Goal: Task Accomplishment & Management: Manage account settings

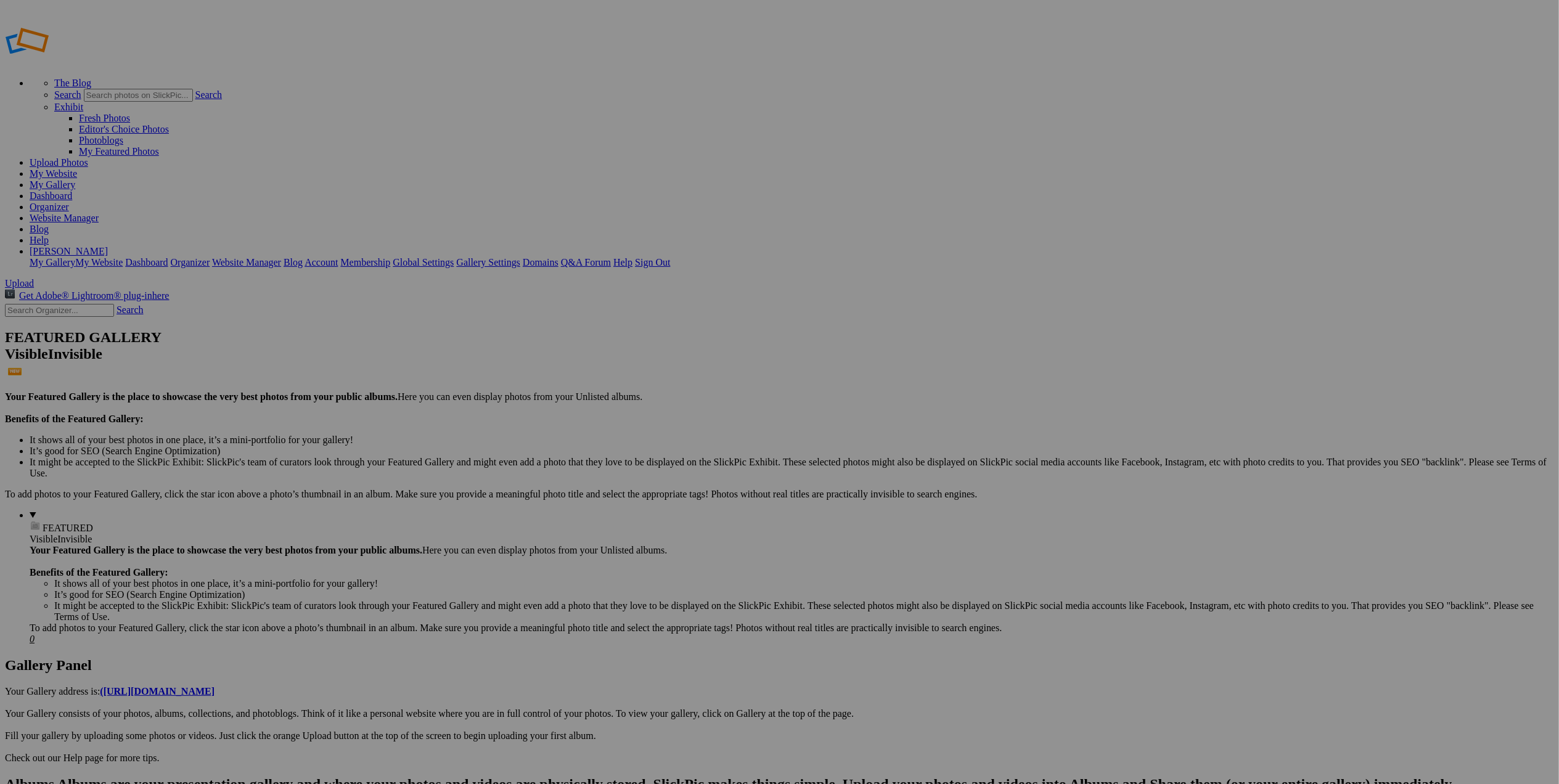
click at [698, 468] on span "Yes" at bounding box center [690, 472] width 14 height 10
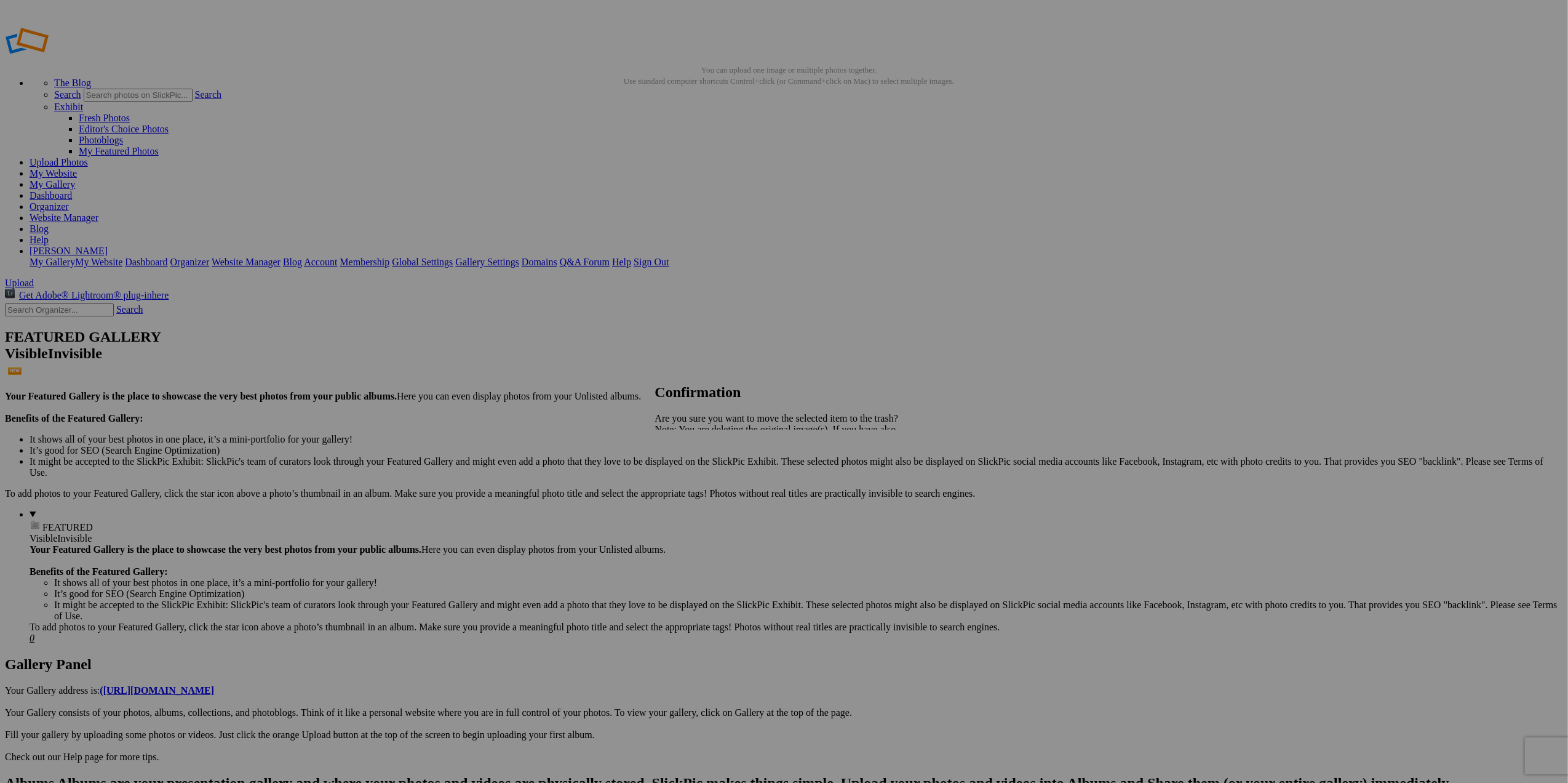
click at [697, 474] on link "Yes" at bounding box center [689, 472] width 14 height 10
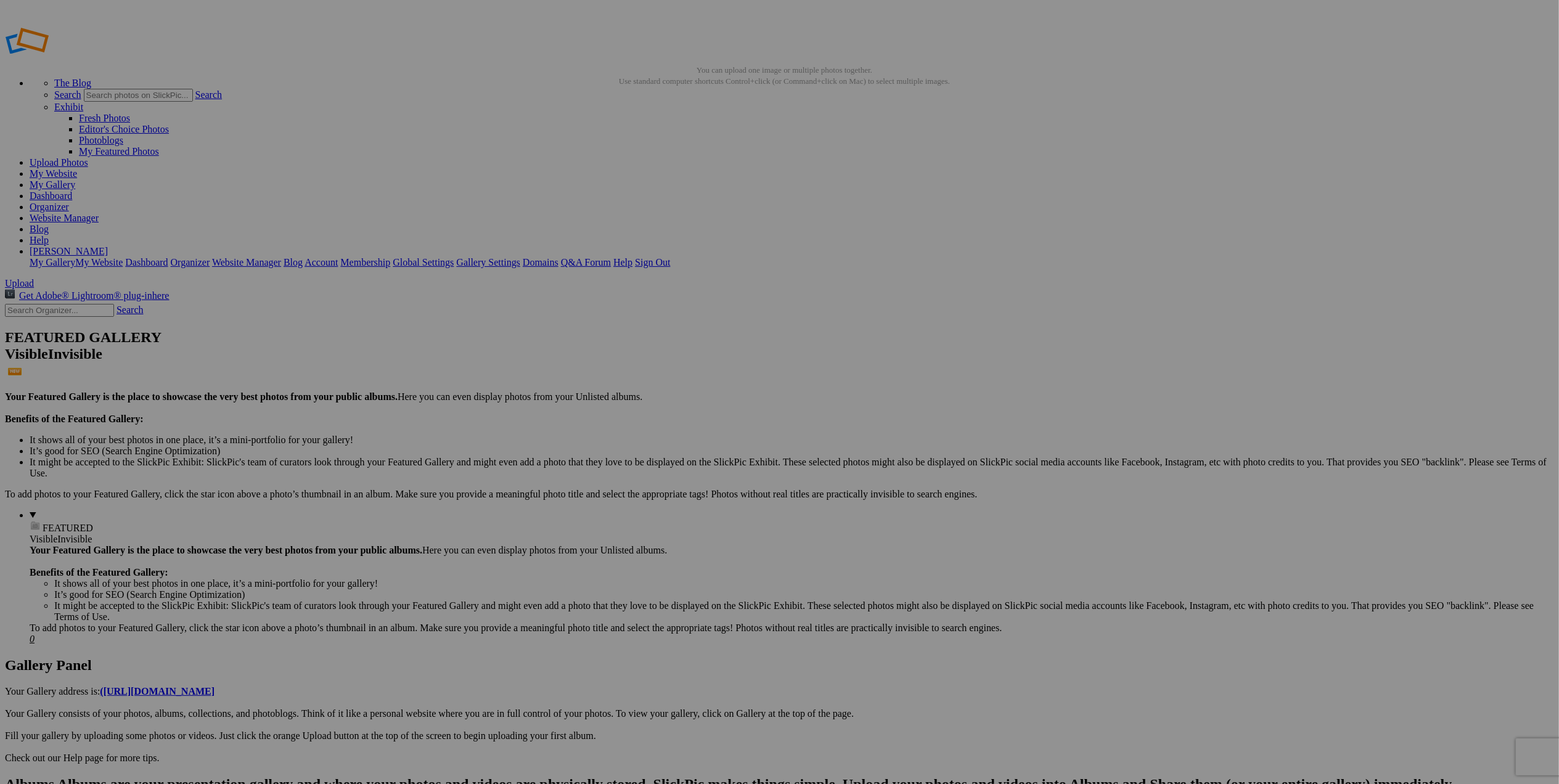
click at [698, 478] on span "Yes" at bounding box center [690, 472] width 14 height 10
click at [698, 473] on span "Yes" at bounding box center [690, 472] width 14 height 10
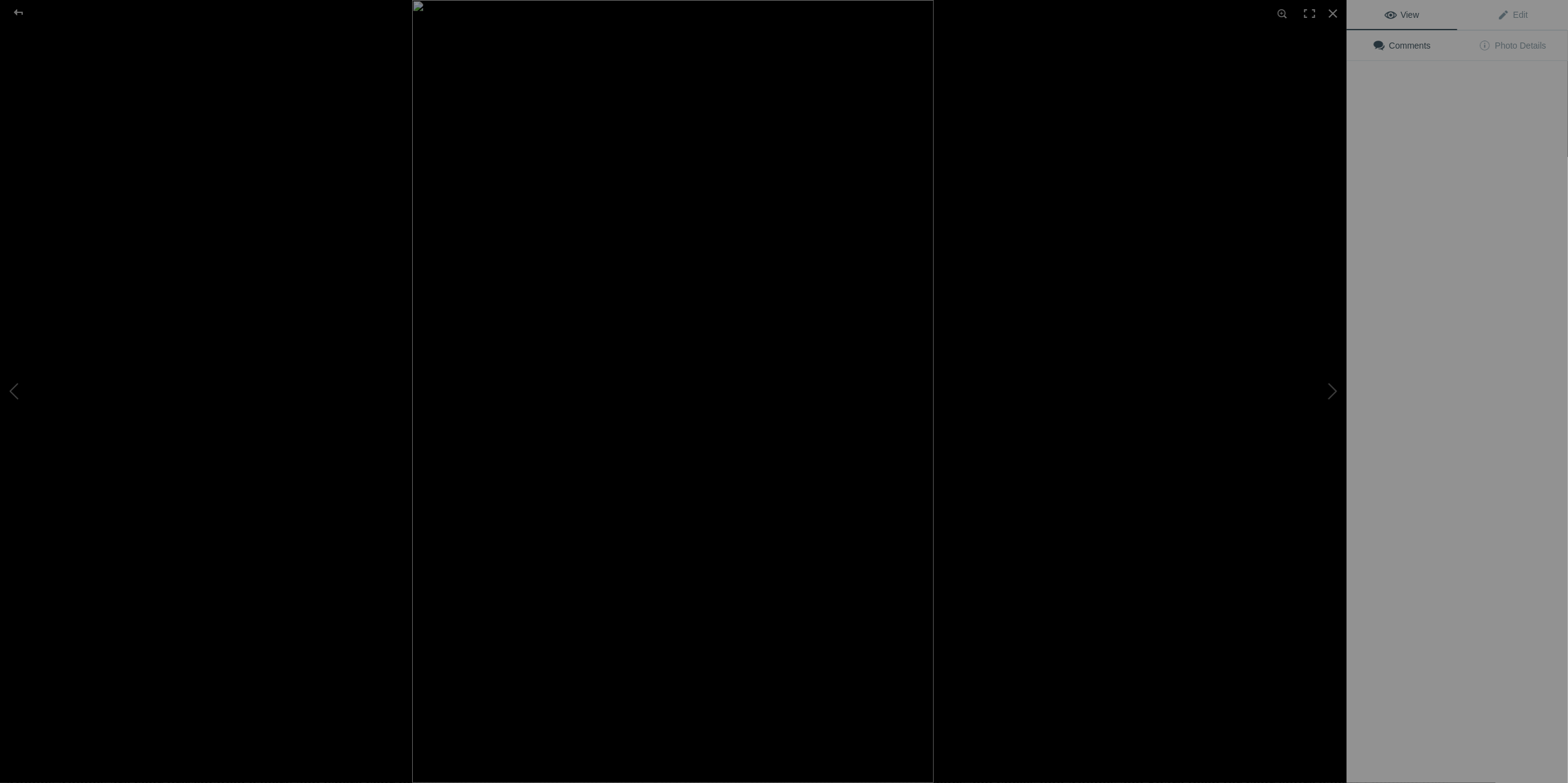
click at [558, 205] on img at bounding box center [673, 392] width 522 height 783
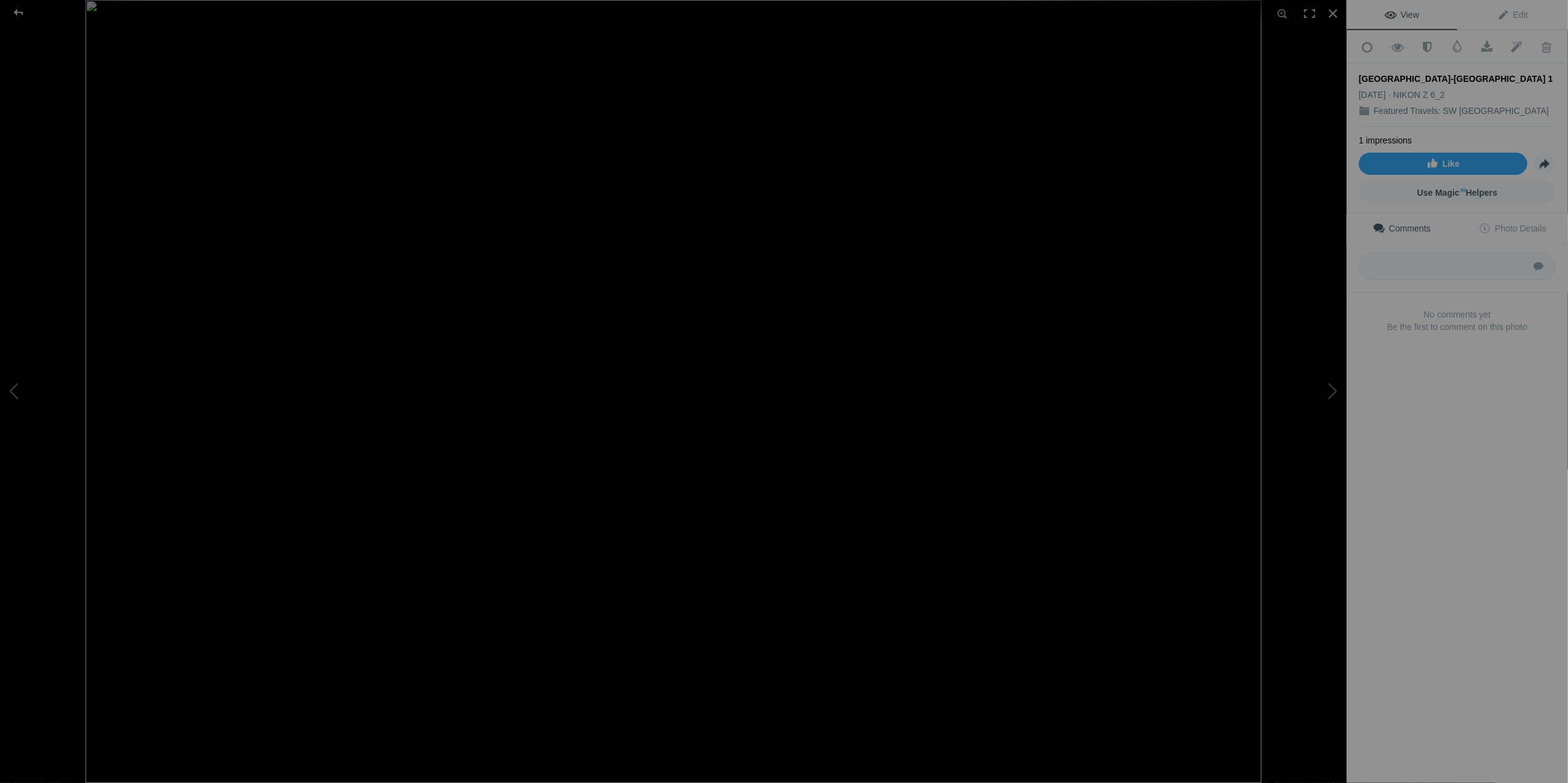
click at [270, 433] on img at bounding box center [673, 392] width 1177 height 783
click at [1339, 15] on div at bounding box center [1333, 13] width 27 height 27
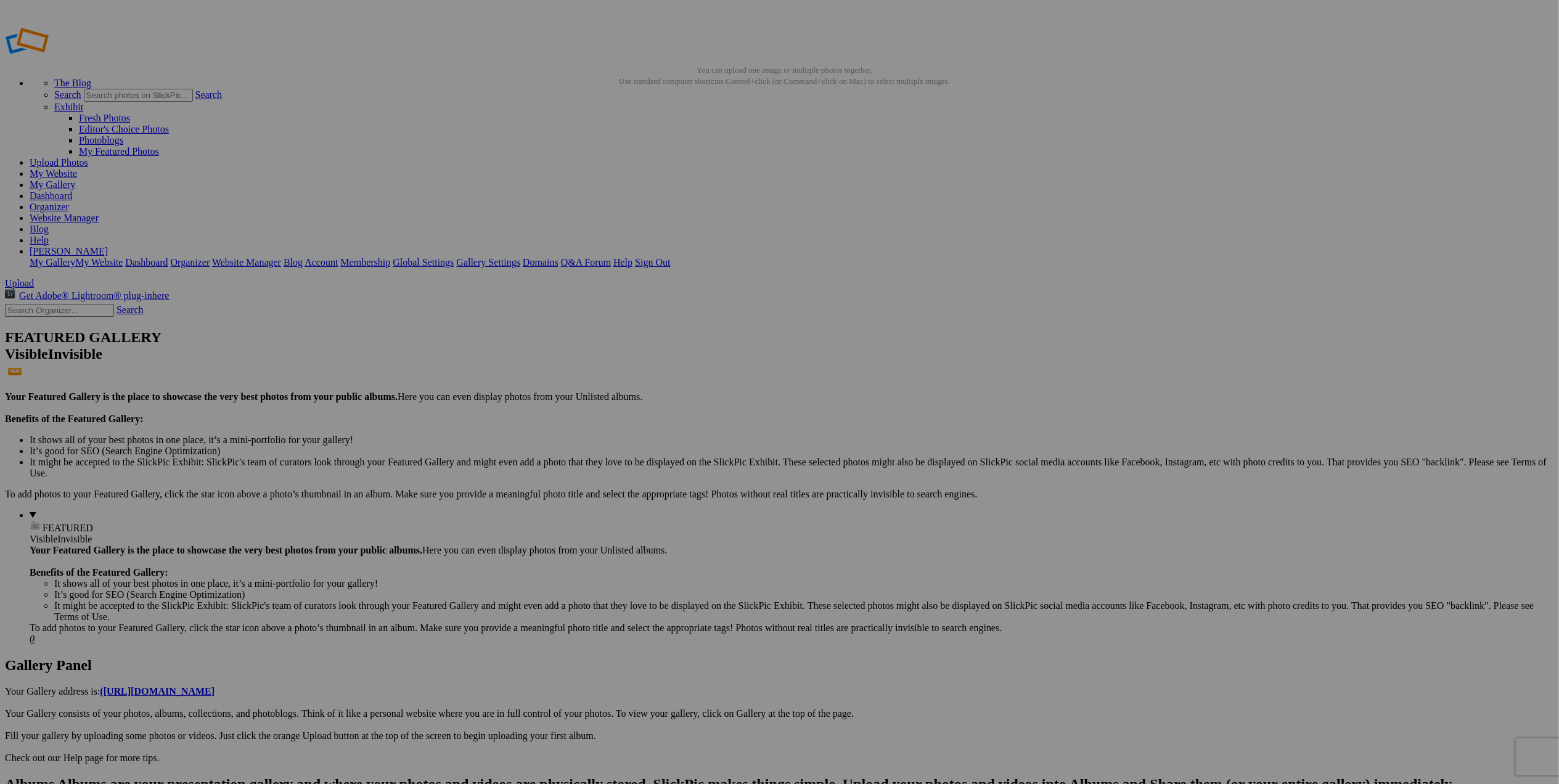
drag, startPoint x: 452, startPoint y: 533, endPoint x: 439, endPoint y: 532, distance: 13.0
click at [698, 469] on link "Yes" at bounding box center [690, 472] width 14 height 10
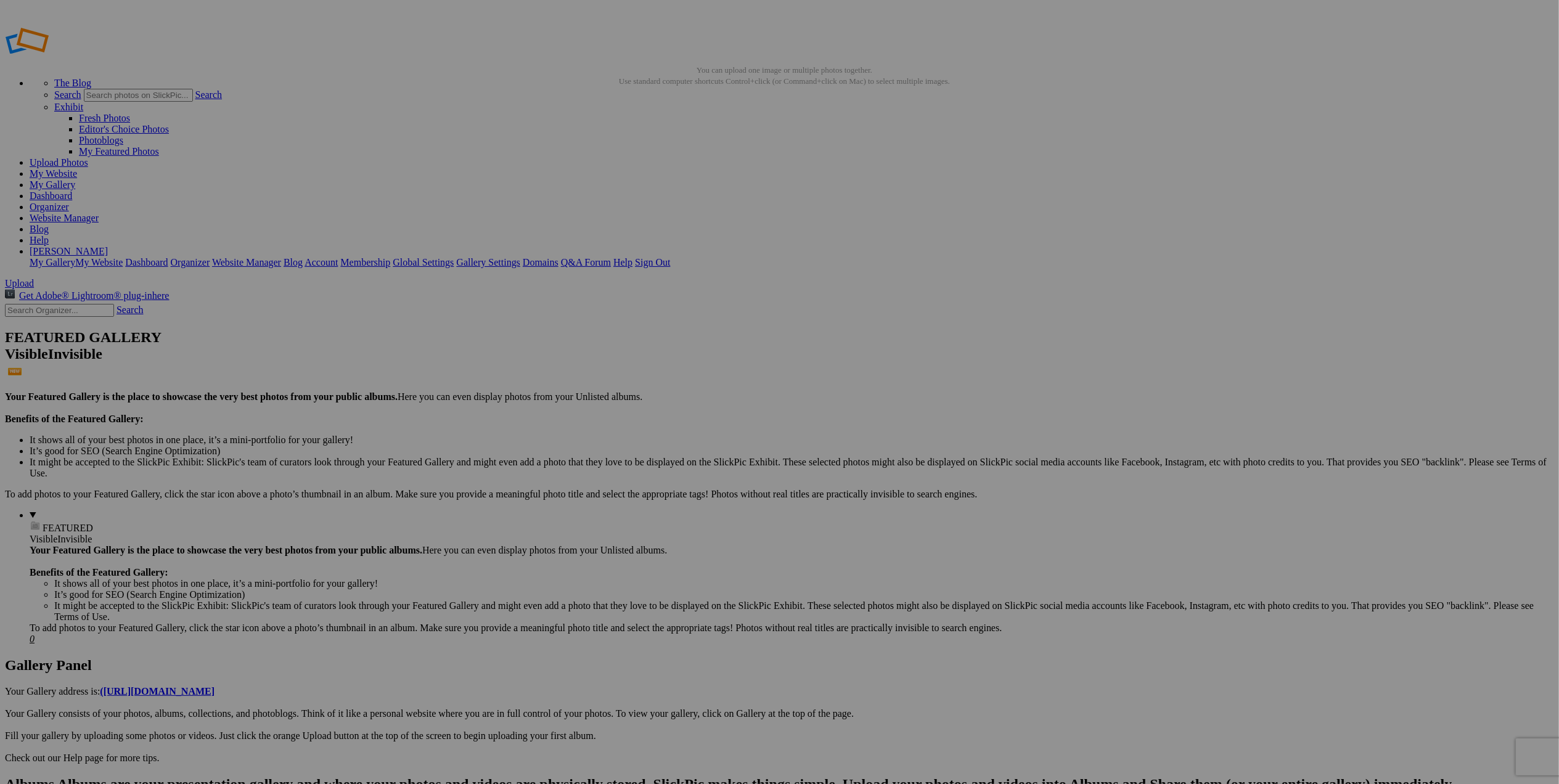
click at [698, 478] on span "Yes" at bounding box center [690, 472] width 14 height 10
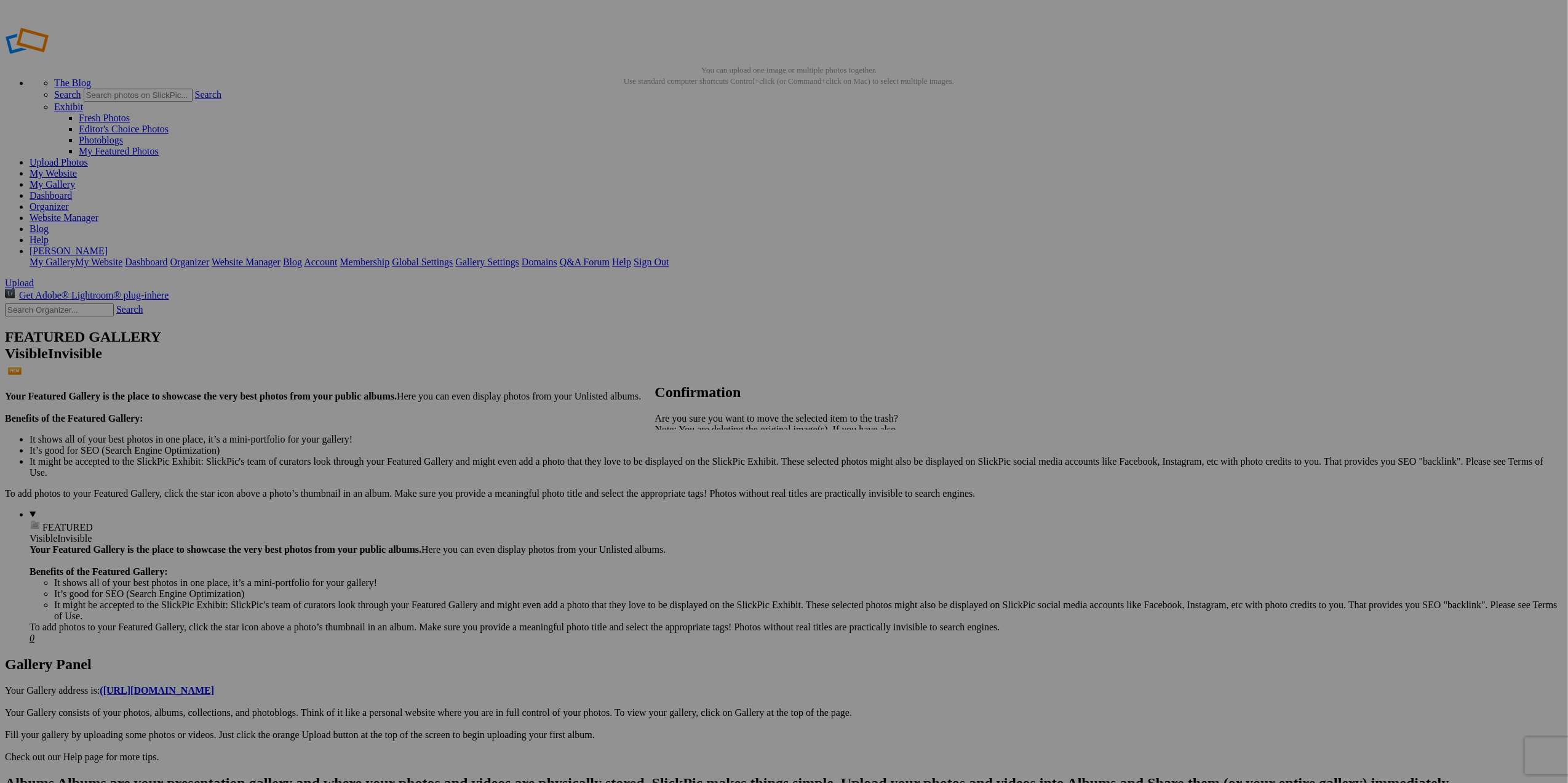
click at [697, 472] on span "Yes" at bounding box center [689, 472] width 14 height 10
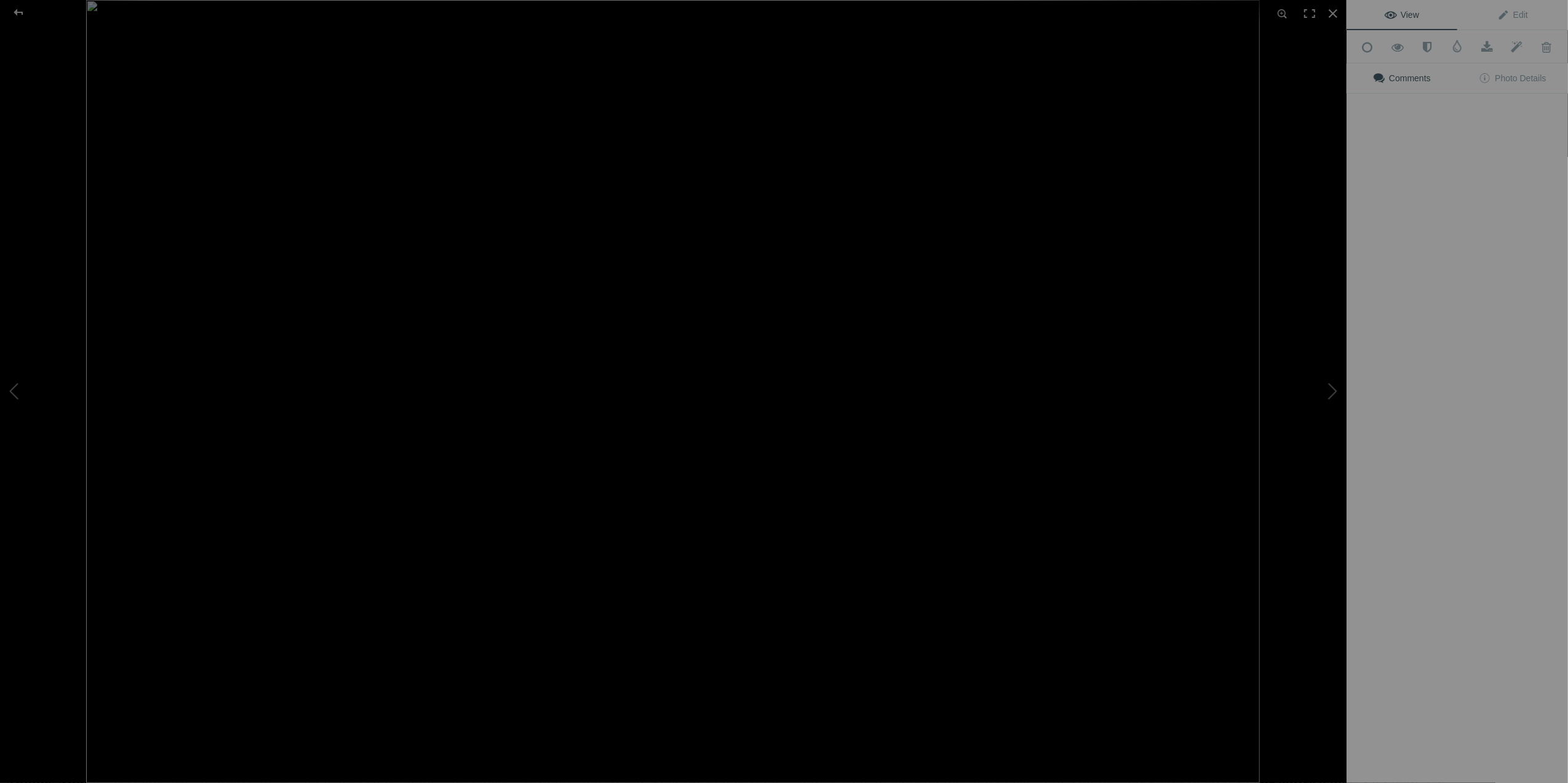
click at [681, 347] on img at bounding box center [673, 392] width 1174 height 783
click at [1330, 15] on div at bounding box center [1333, 13] width 27 height 27
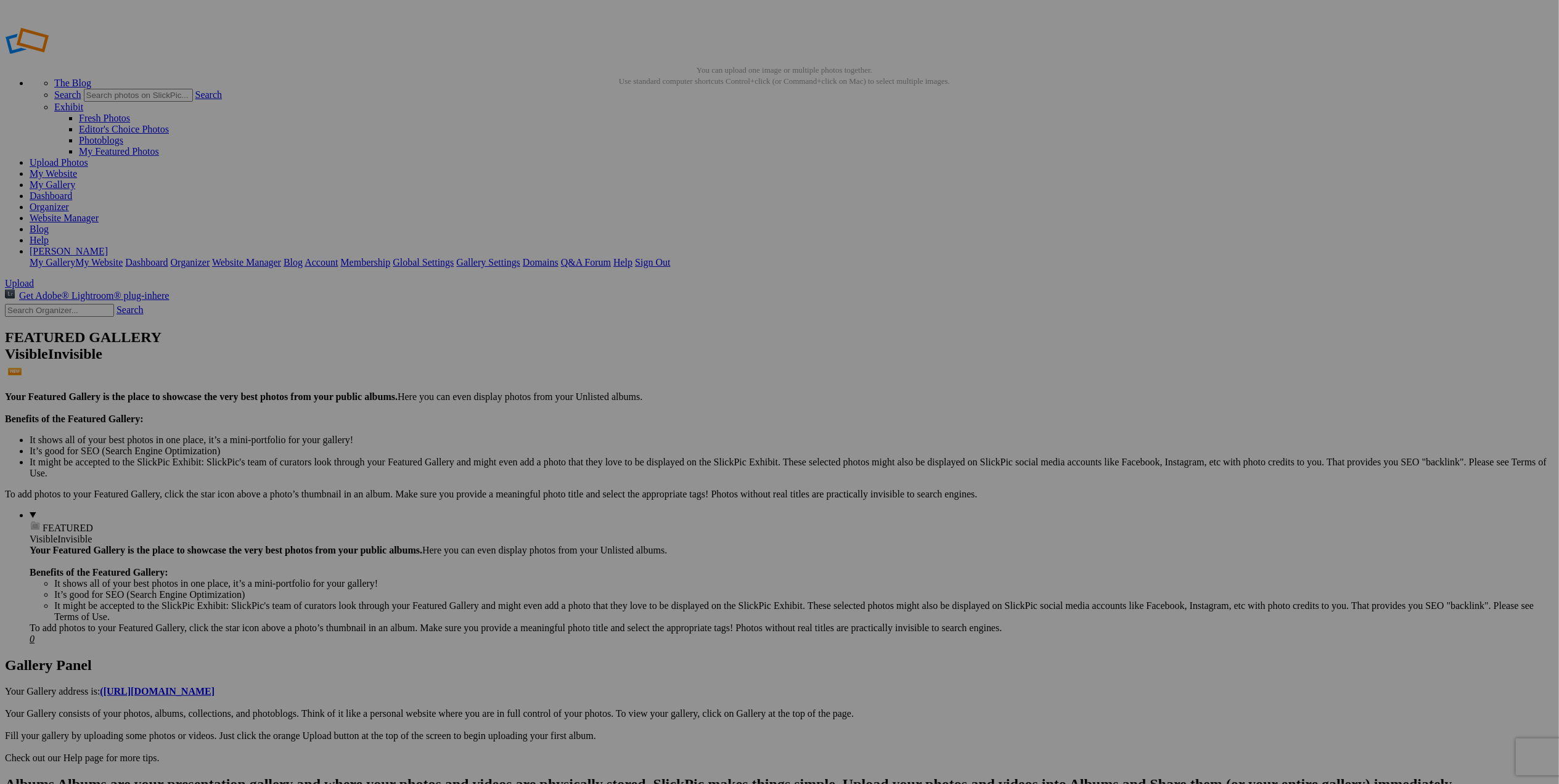
click at [698, 478] on span "Yes" at bounding box center [690, 472] width 14 height 10
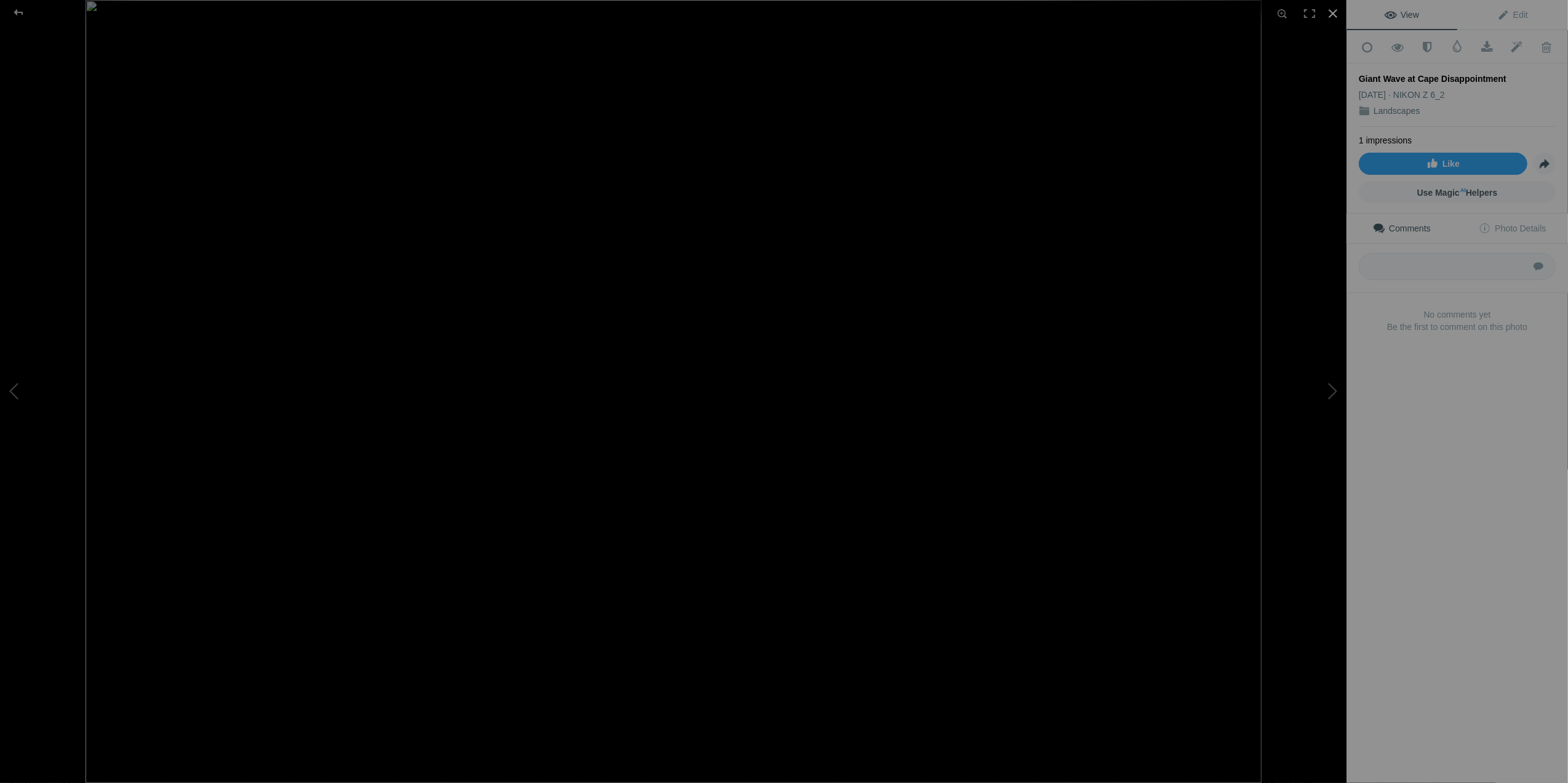
click at [1332, 13] on div at bounding box center [1333, 13] width 27 height 27
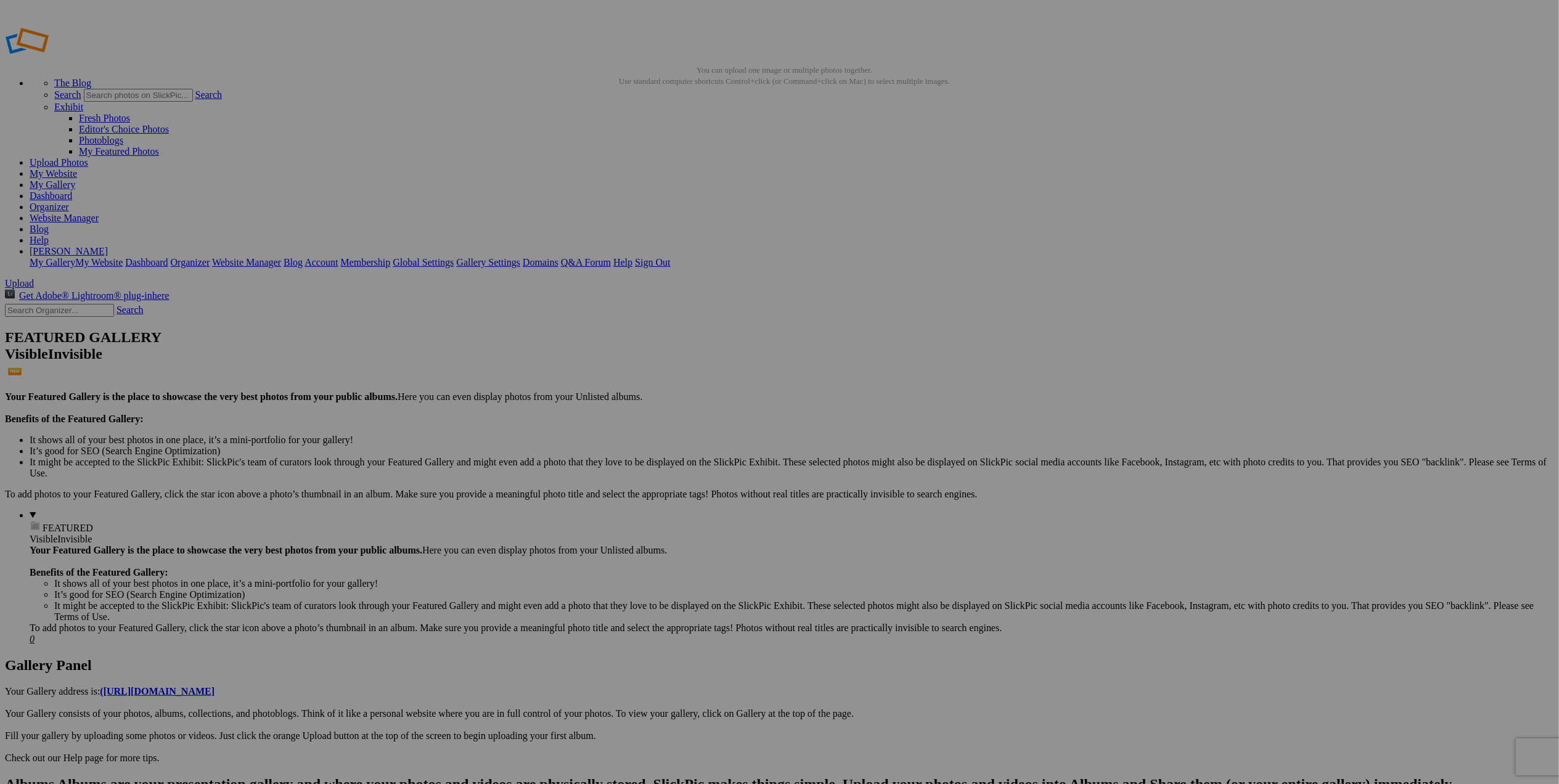
click at [698, 469] on span "Yes" at bounding box center [690, 472] width 14 height 10
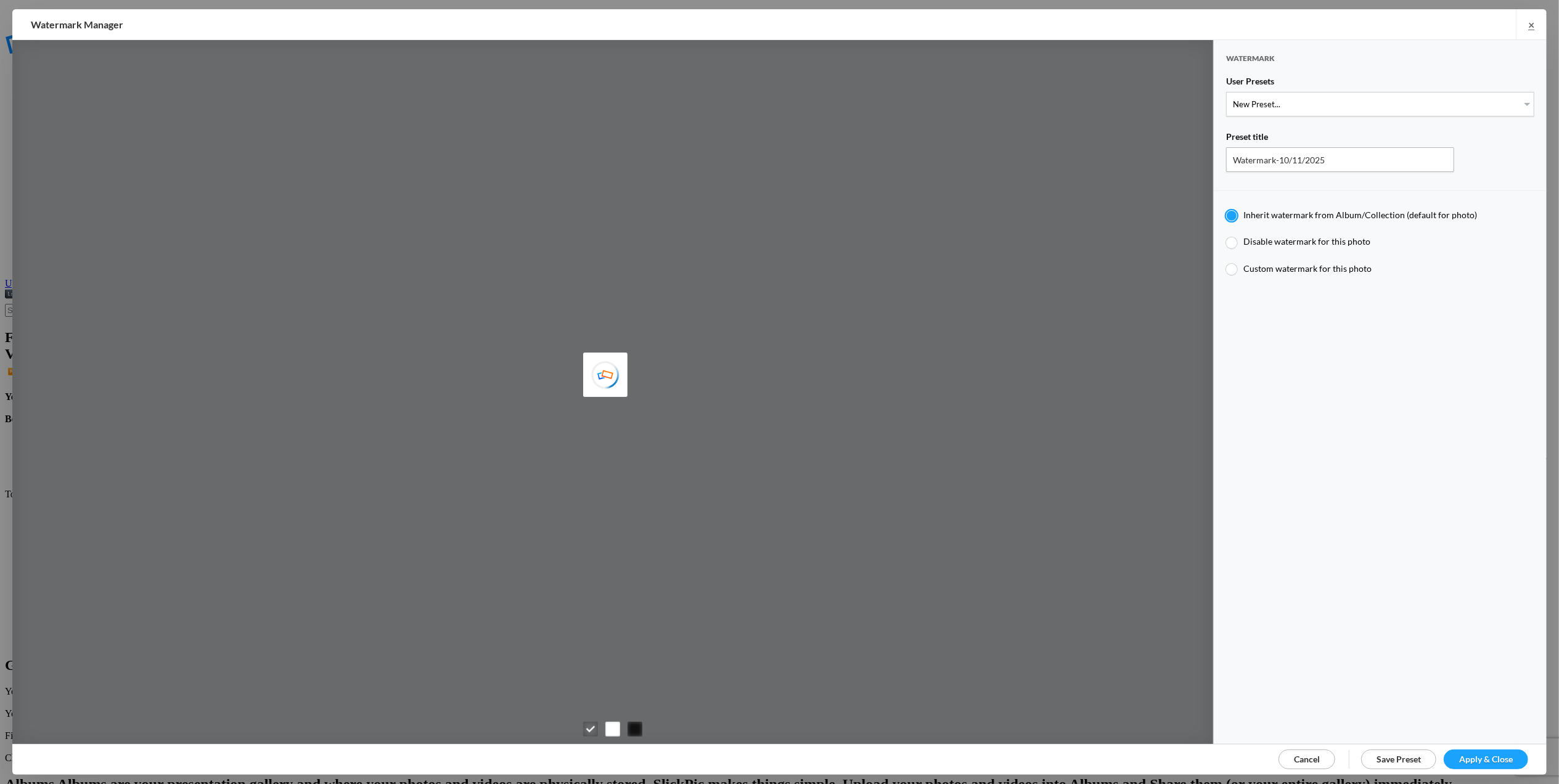
type input "T for Tom's photo"
type input "T"
type input "0.3"
type input "4"
radio input "false"
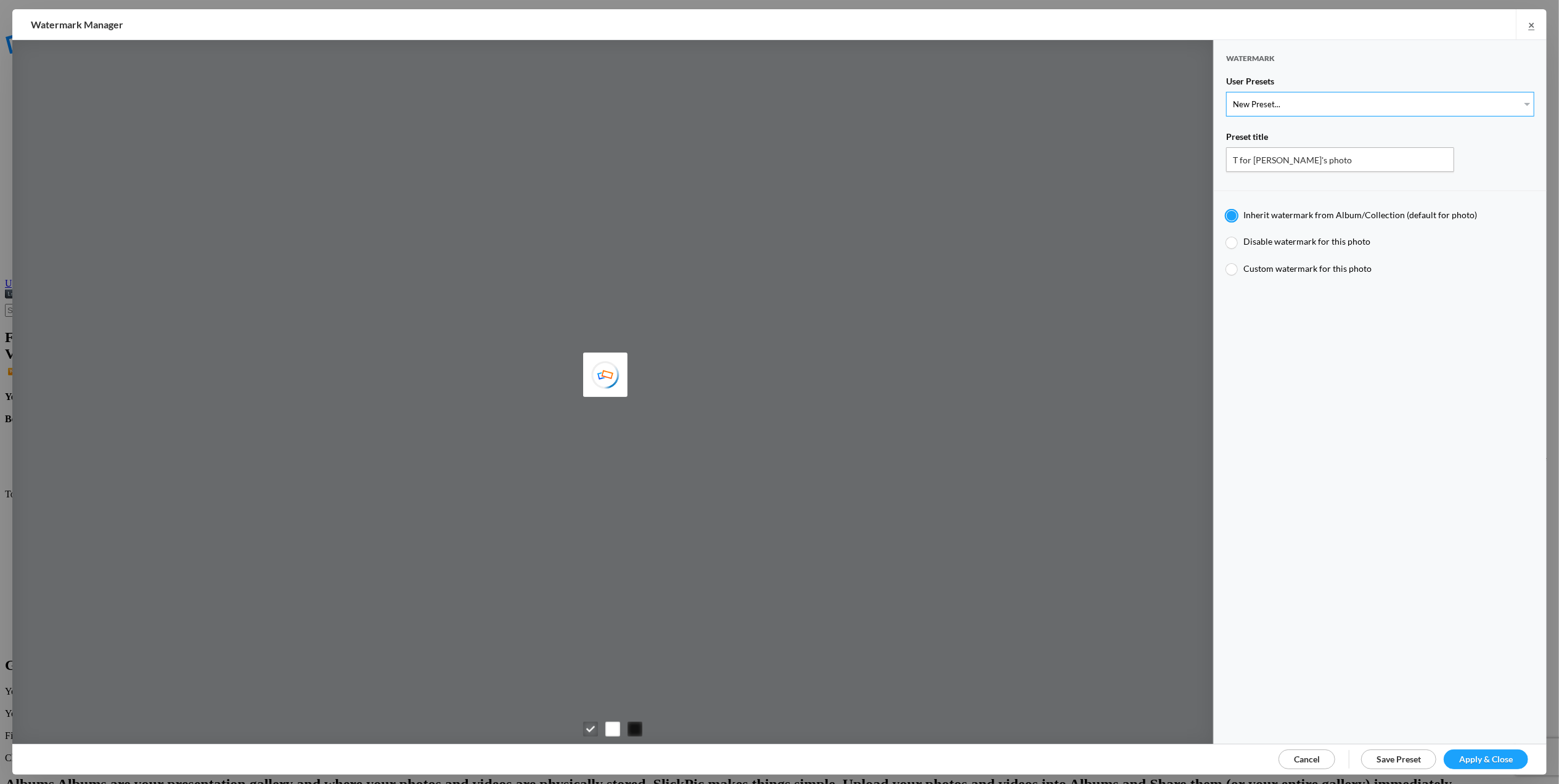
click at [1517, 102] on select "New Preset... T for Tom's photo M for Mary's photo T-Large for Tom's photo" at bounding box center [1380, 104] width 308 height 25
select select "1: Object"
click at [1227, 92] on select "New Preset... T for Tom's photo M for Mary's photo T-Large for Tom's photo" at bounding box center [1380, 104] width 308 height 25
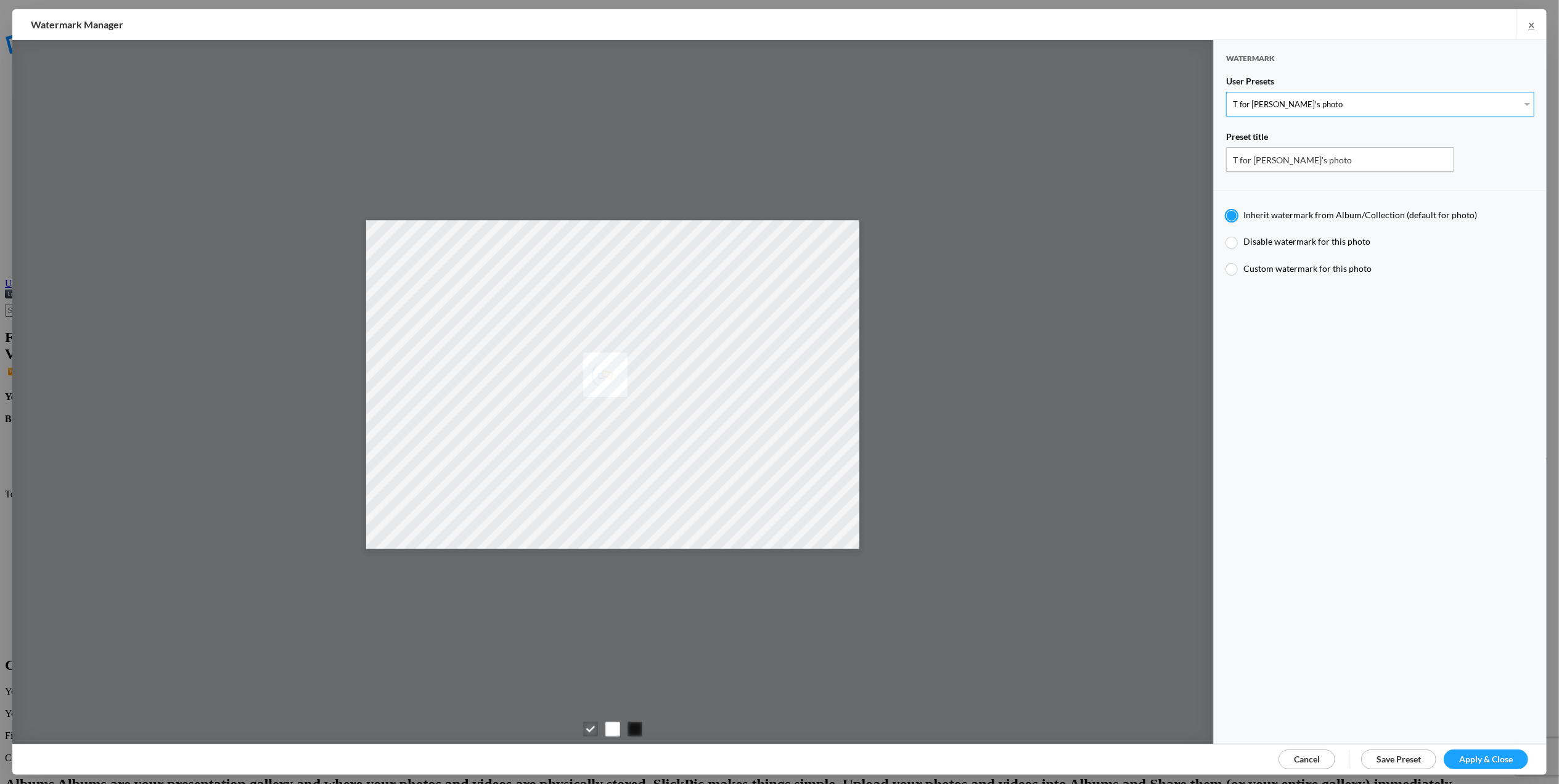
radio input "false"
radio input "true"
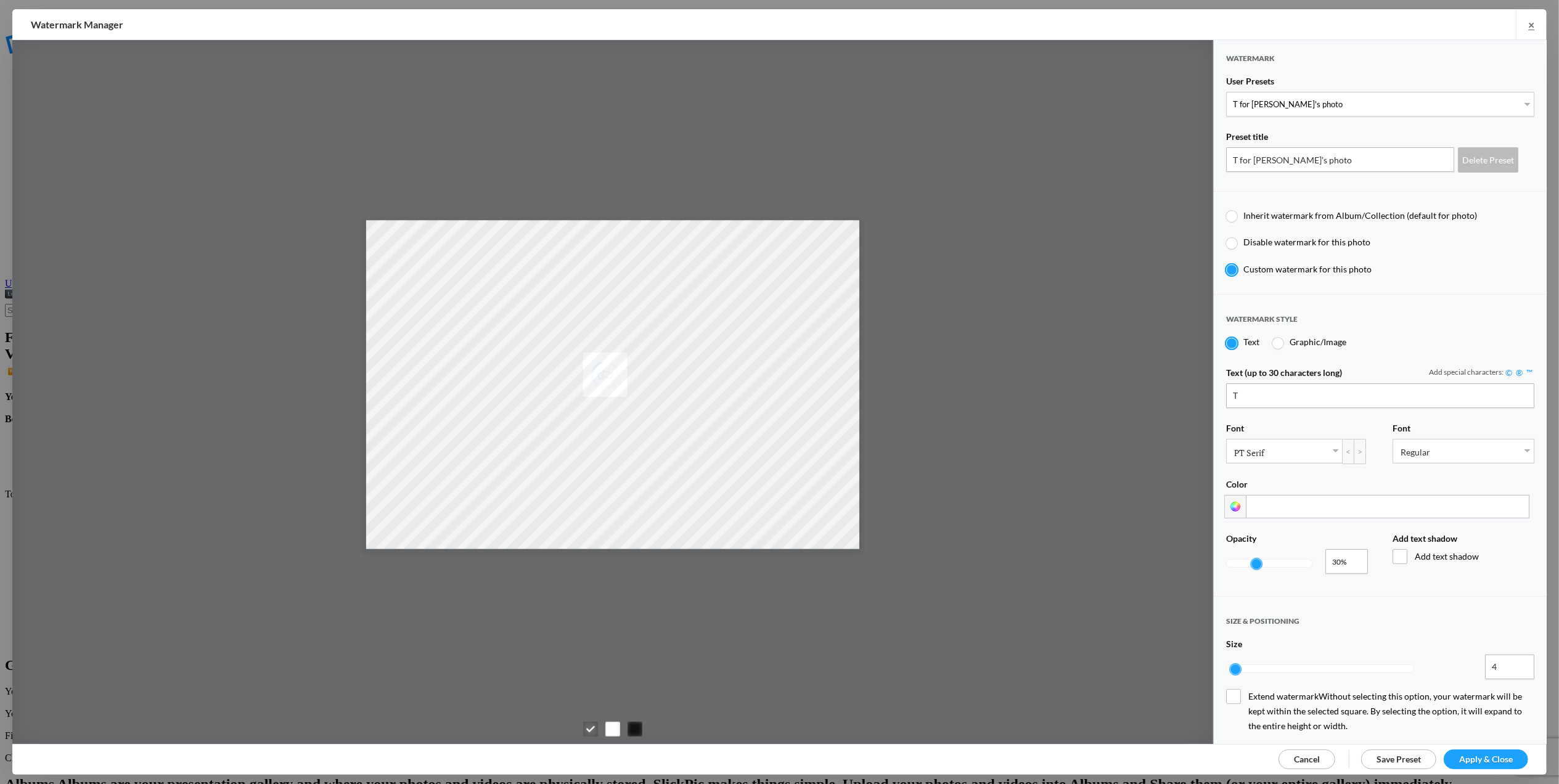
click at [1467, 759] on span "Apply & Close" at bounding box center [1486, 758] width 54 height 10
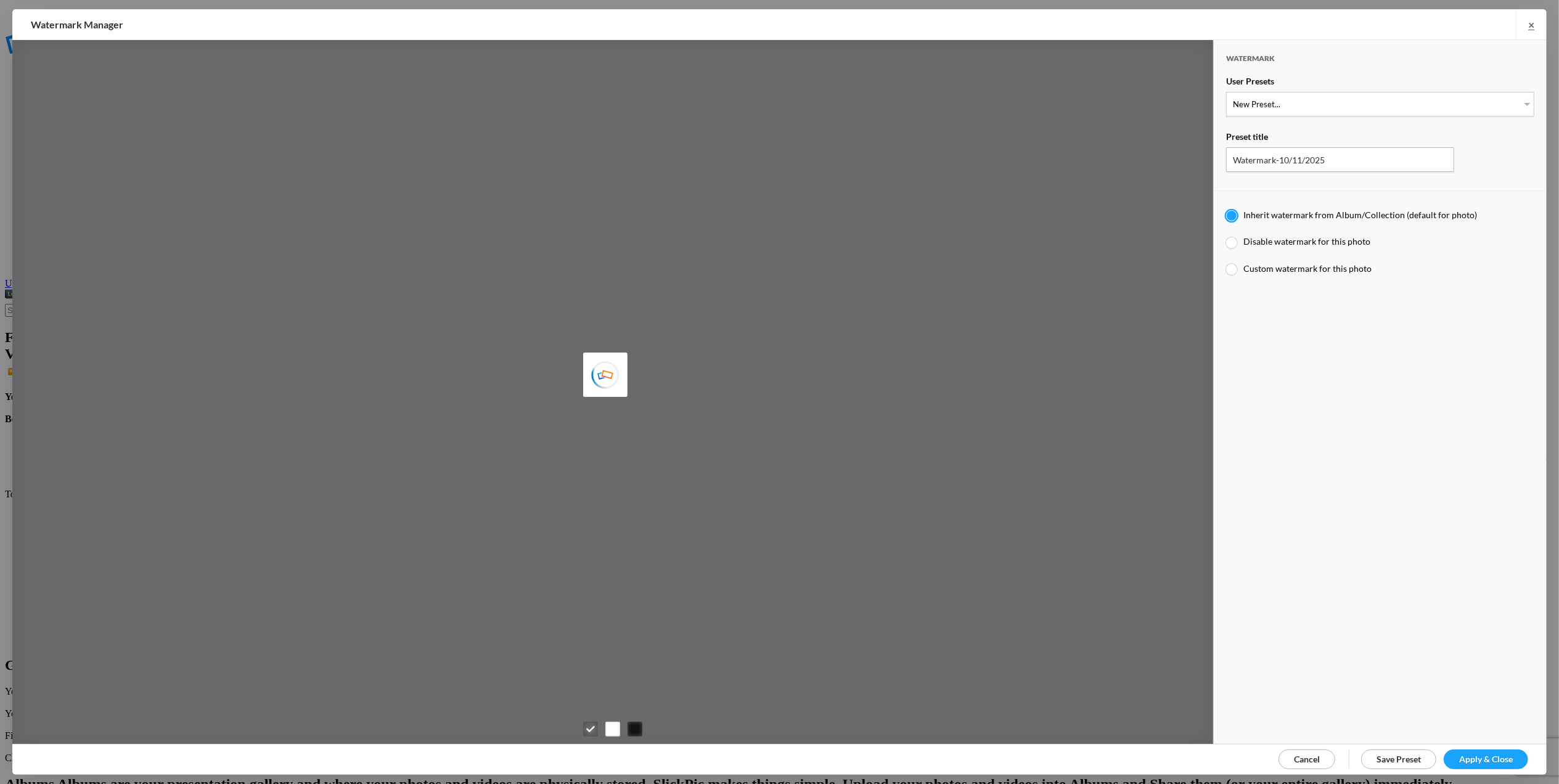
type input "T for [PERSON_NAME]'s photo"
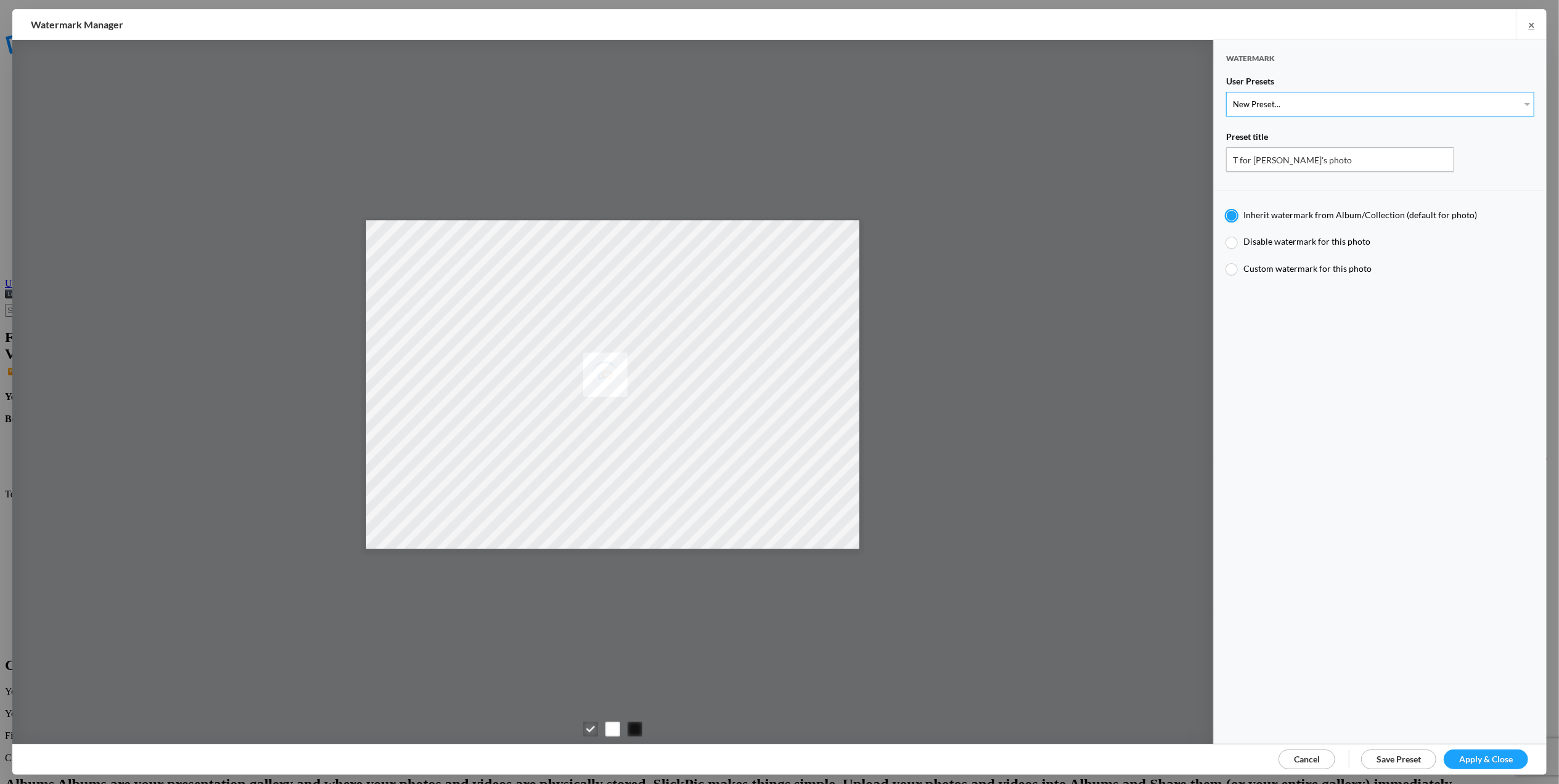
click at [1512, 99] on select "New Preset... T for [PERSON_NAME]'s photo M for [PERSON_NAME]'s photo T-Large f…" at bounding box center [1380, 104] width 308 height 25
select select "1: Object"
click at [1227, 92] on select "New Preset... T for [PERSON_NAME]'s photo M for [PERSON_NAME]'s photo T-Large f…" at bounding box center [1380, 104] width 308 height 25
radio input "false"
radio input "true"
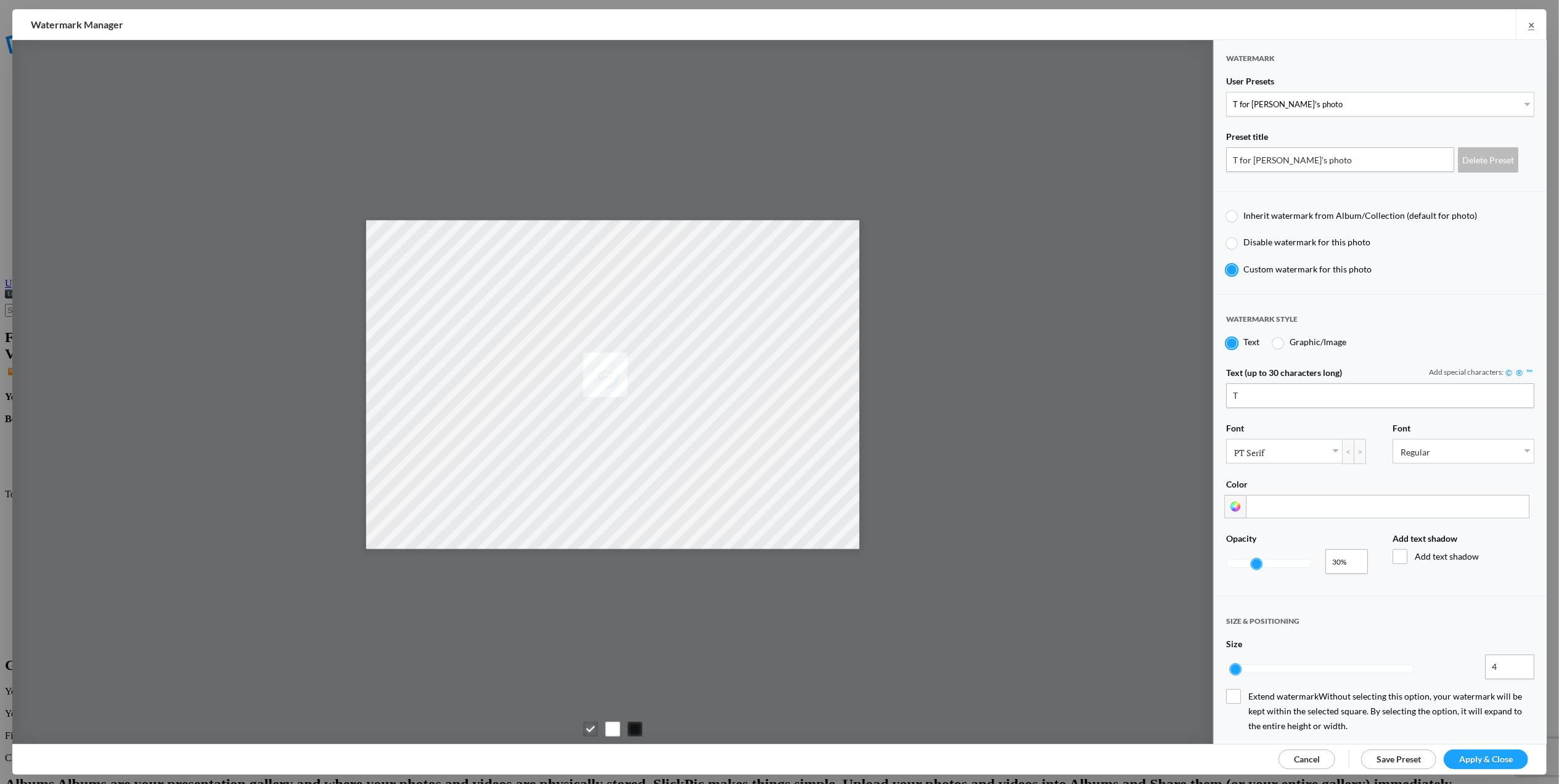
click at [1485, 759] on span "Apply & Close" at bounding box center [1486, 758] width 54 height 10
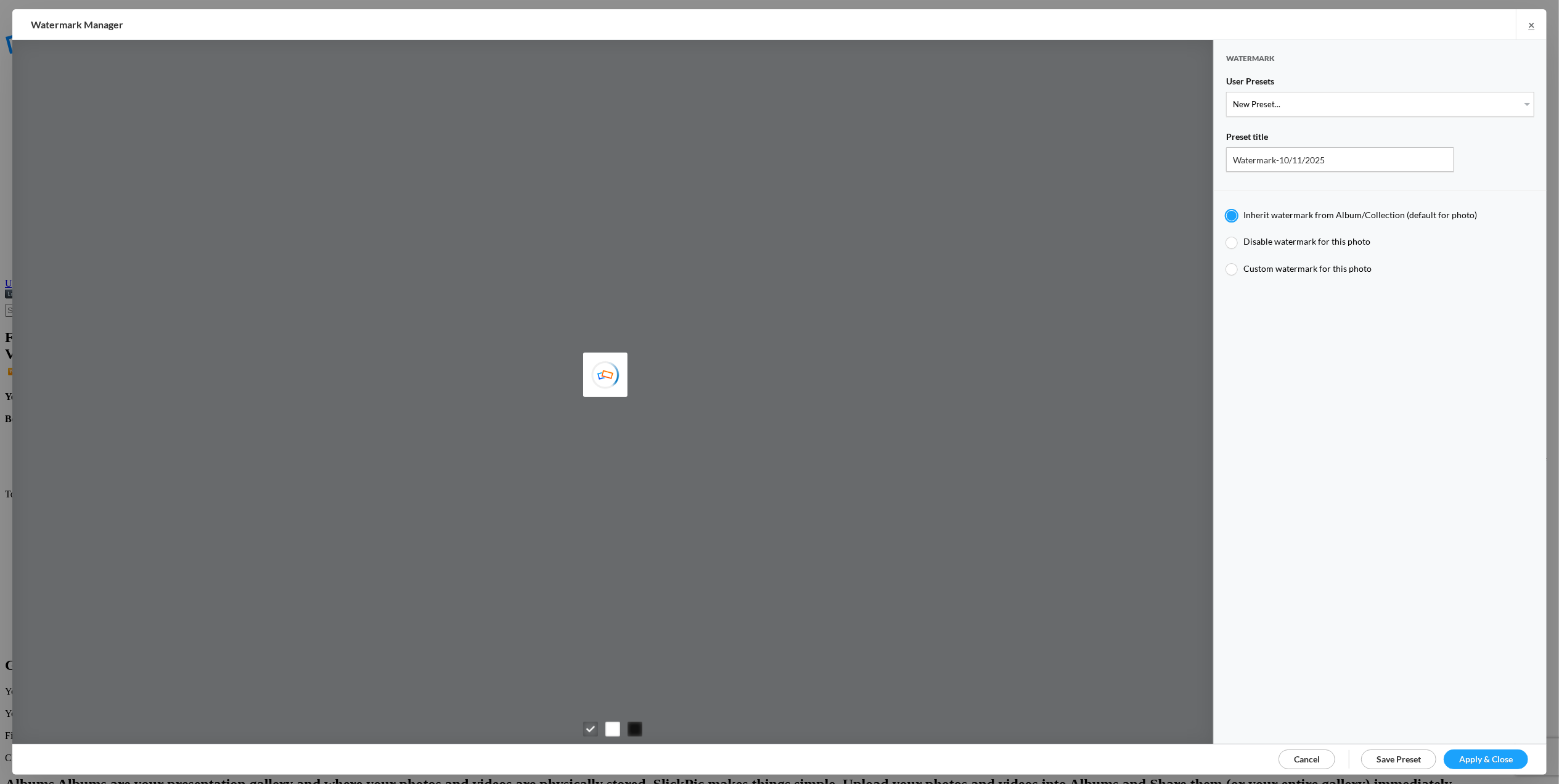
type input "T for [PERSON_NAME]'s photo"
type input "T"
type input "0.3"
type input "4"
radio input "false"
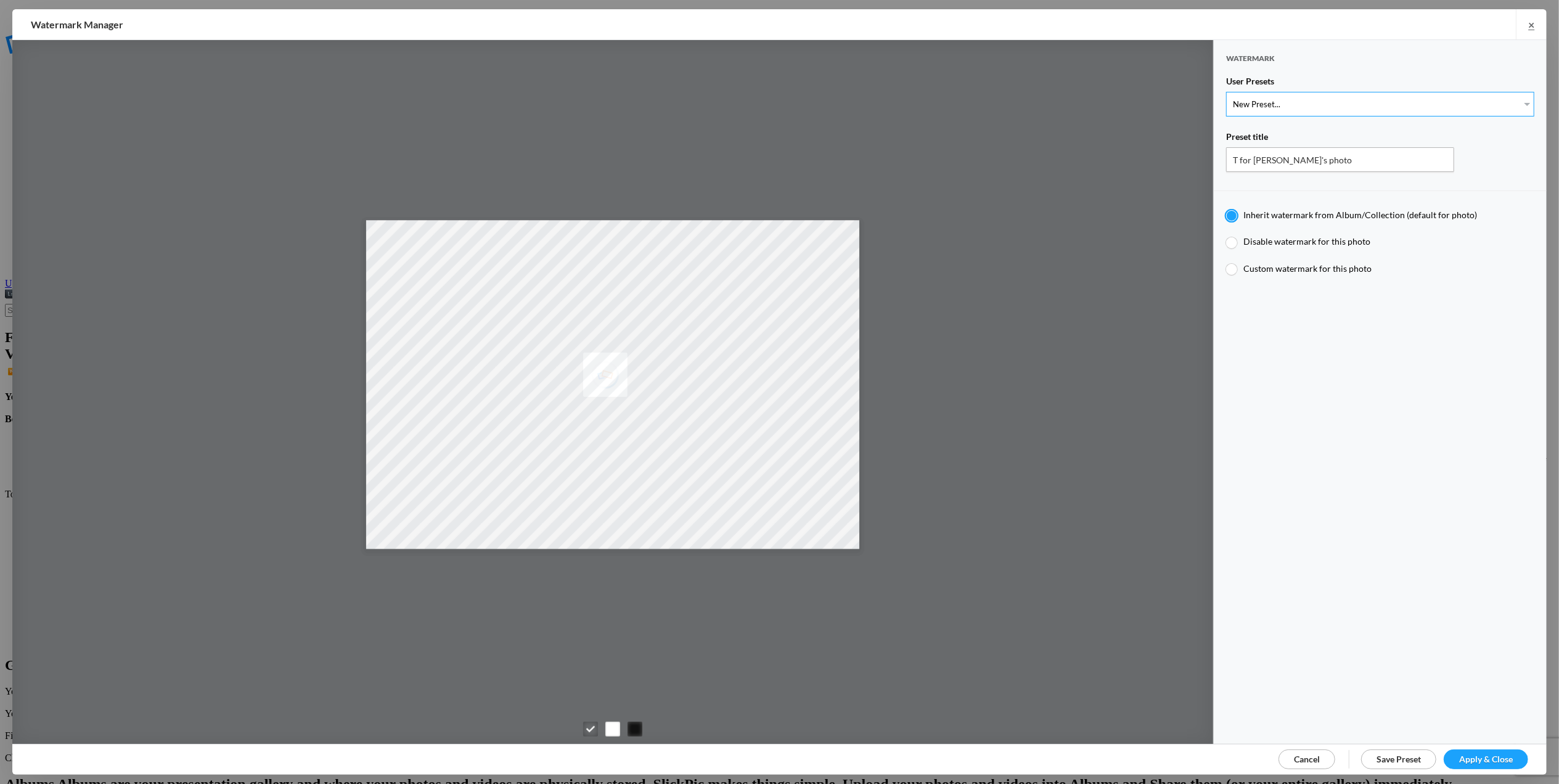
click at [1513, 107] on select "New Preset... T for Tom's photo M for Mary's photo T-Large for Tom's photo" at bounding box center [1380, 104] width 308 height 25
select select "1: Object"
click at [1227, 92] on select "New Preset... T for Tom's photo M for Mary's photo T-Large for Tom's photo" at bounding box center [1380, 104] width 308 height 25
radio input "false"
radio input "true"
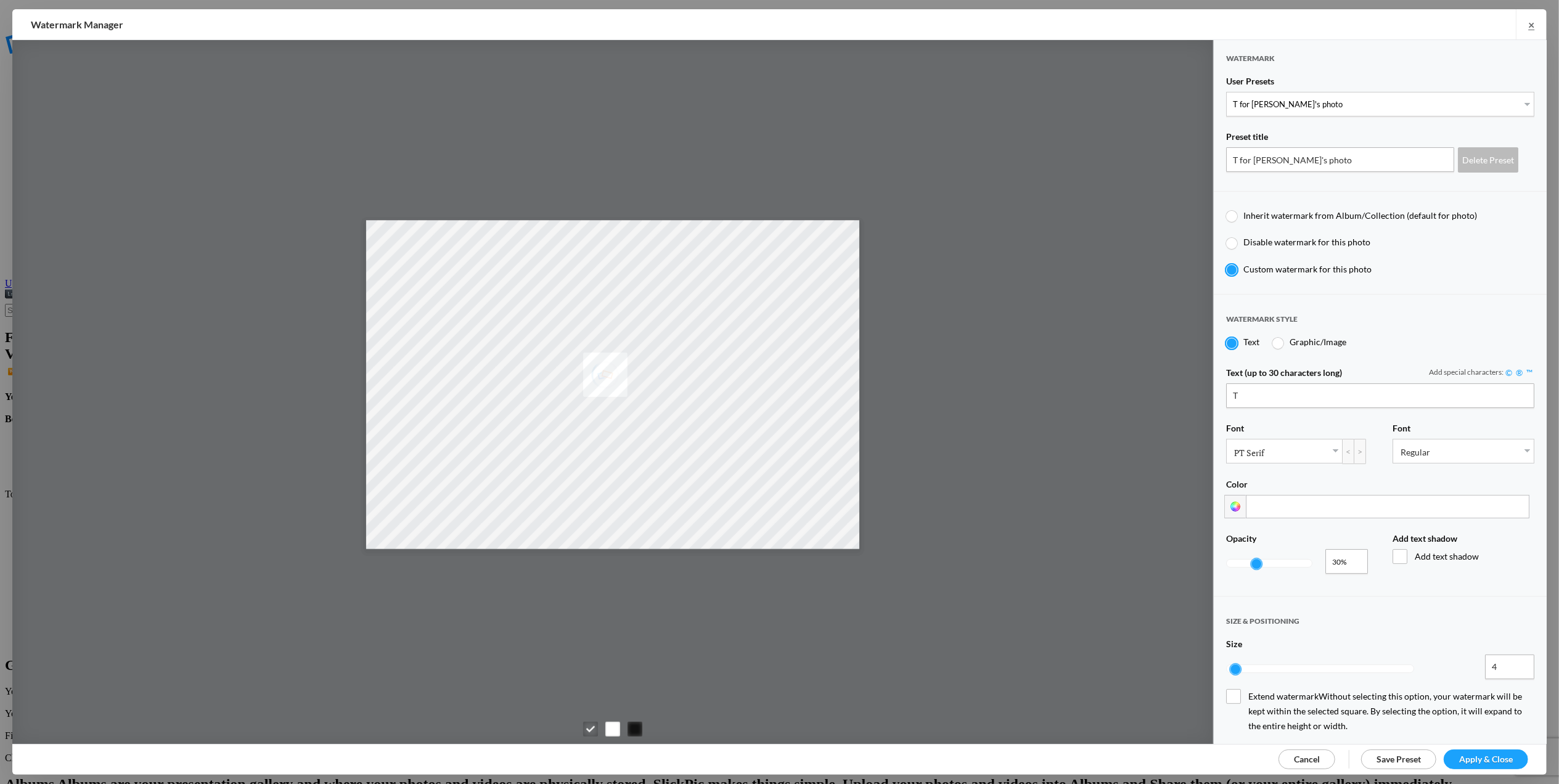
click at [1497, 759] on span "Apply & Close" at bounding box center [1486, 758] width 54 height 10
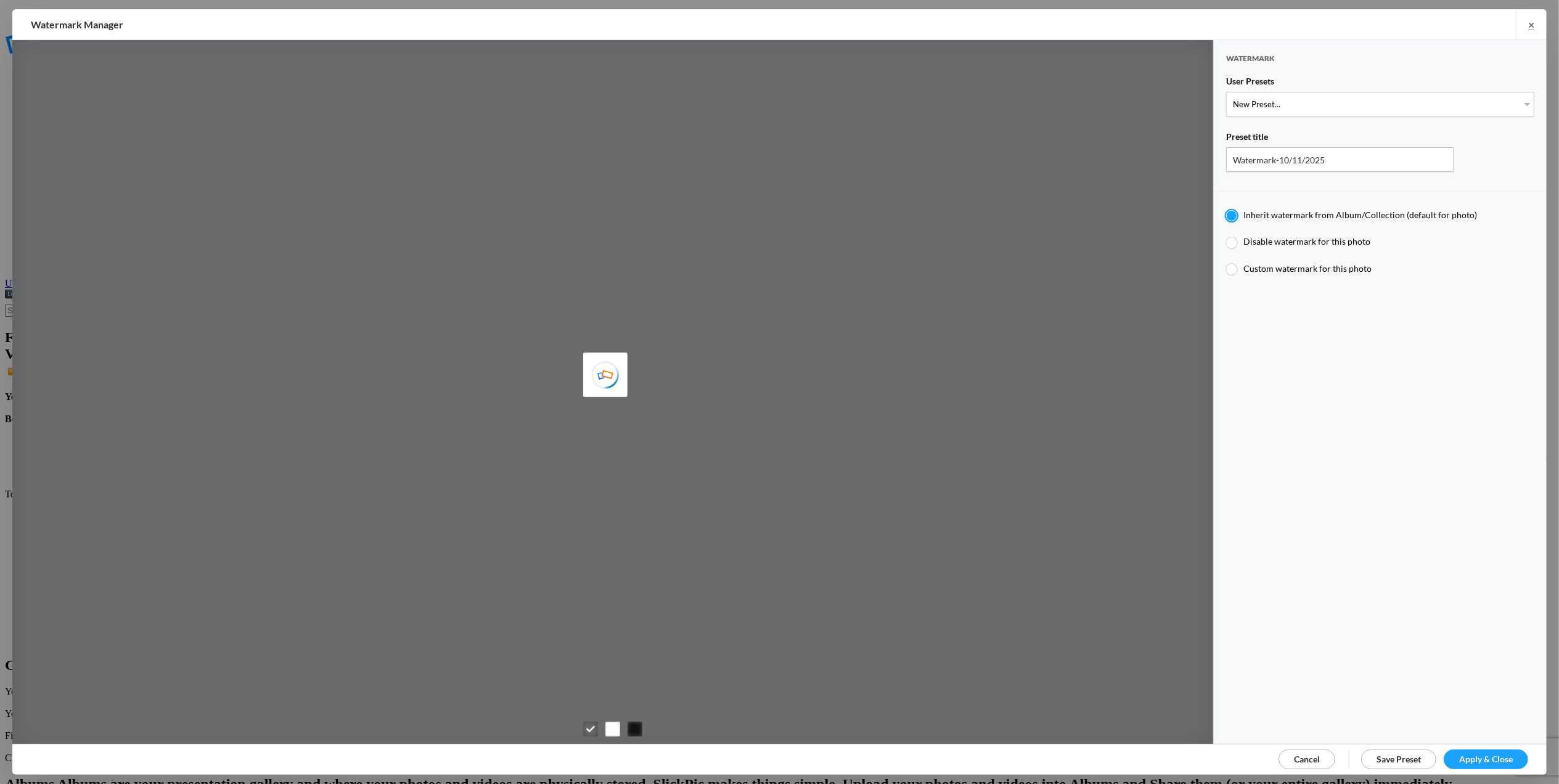
type input "T for [PERSON_NAME]'s photo"
click at [1517, 102] on select "New Preset... T for [PERSON_NAME]'s photo M for [PERSON_NAME]'s photo T-Large f…" at bounding box center [1380, 104] width 308 height 25
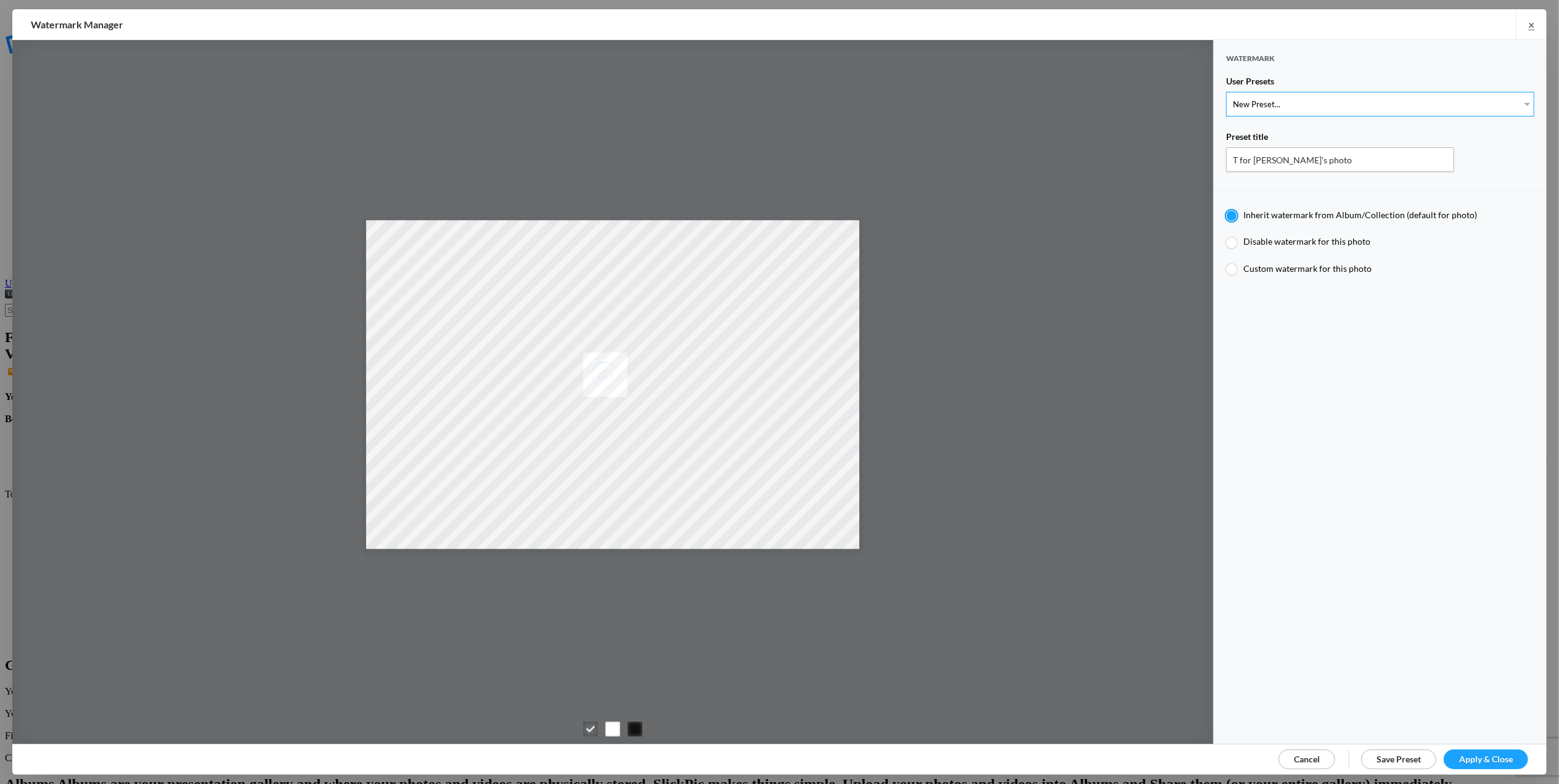
select select "1: Object"
click at [1227, 92] on select "New Preset... T for Tom's photo M for Mary's photo T-Large for Tom's photo" at bounding box center [1380, 104] width 308 height 25
radio input "false"
radio input "true"
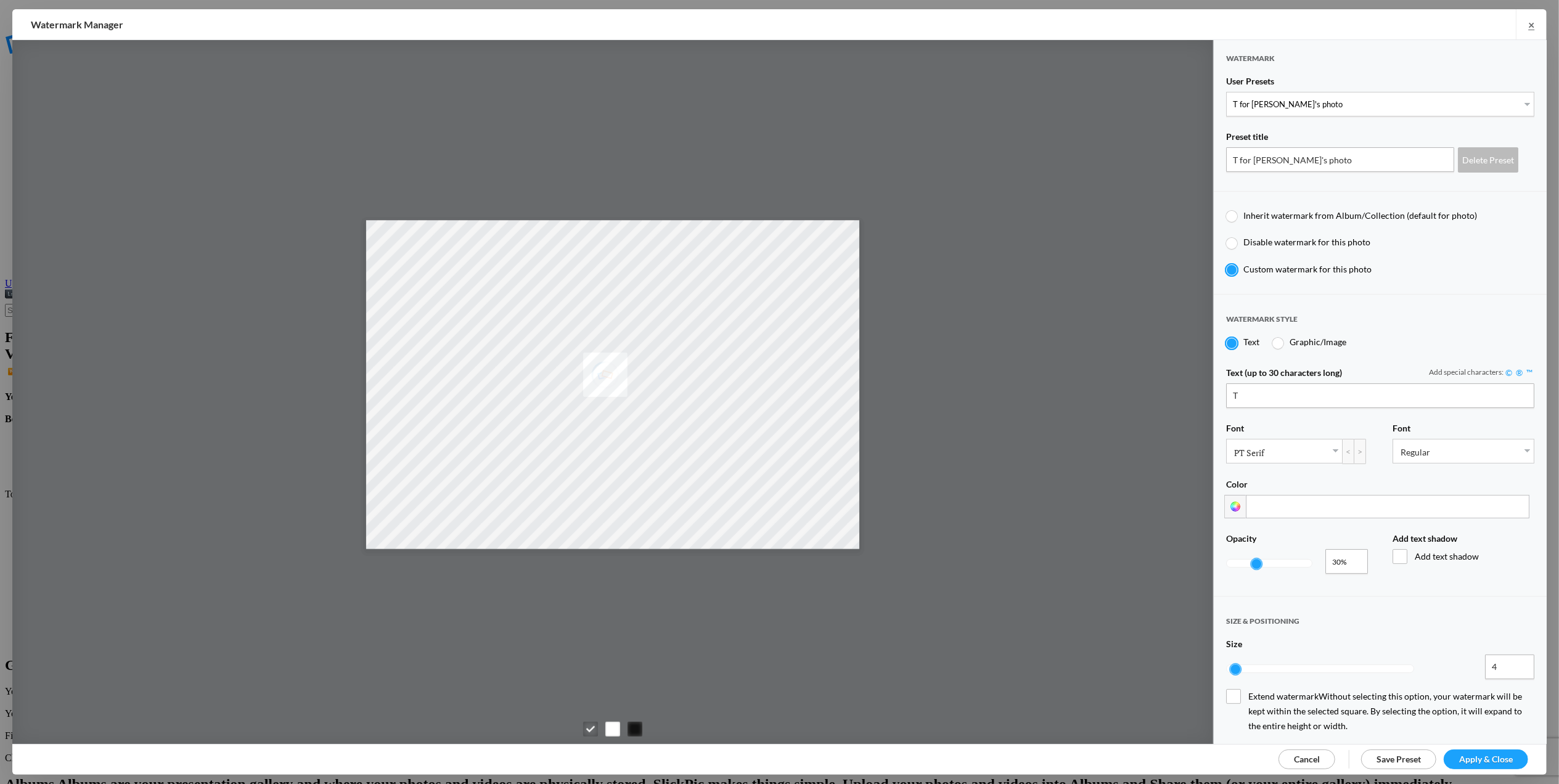
click at [1497, 762] on span "Apply & Close" at bounding box center [1486, 758] width 54 height 10
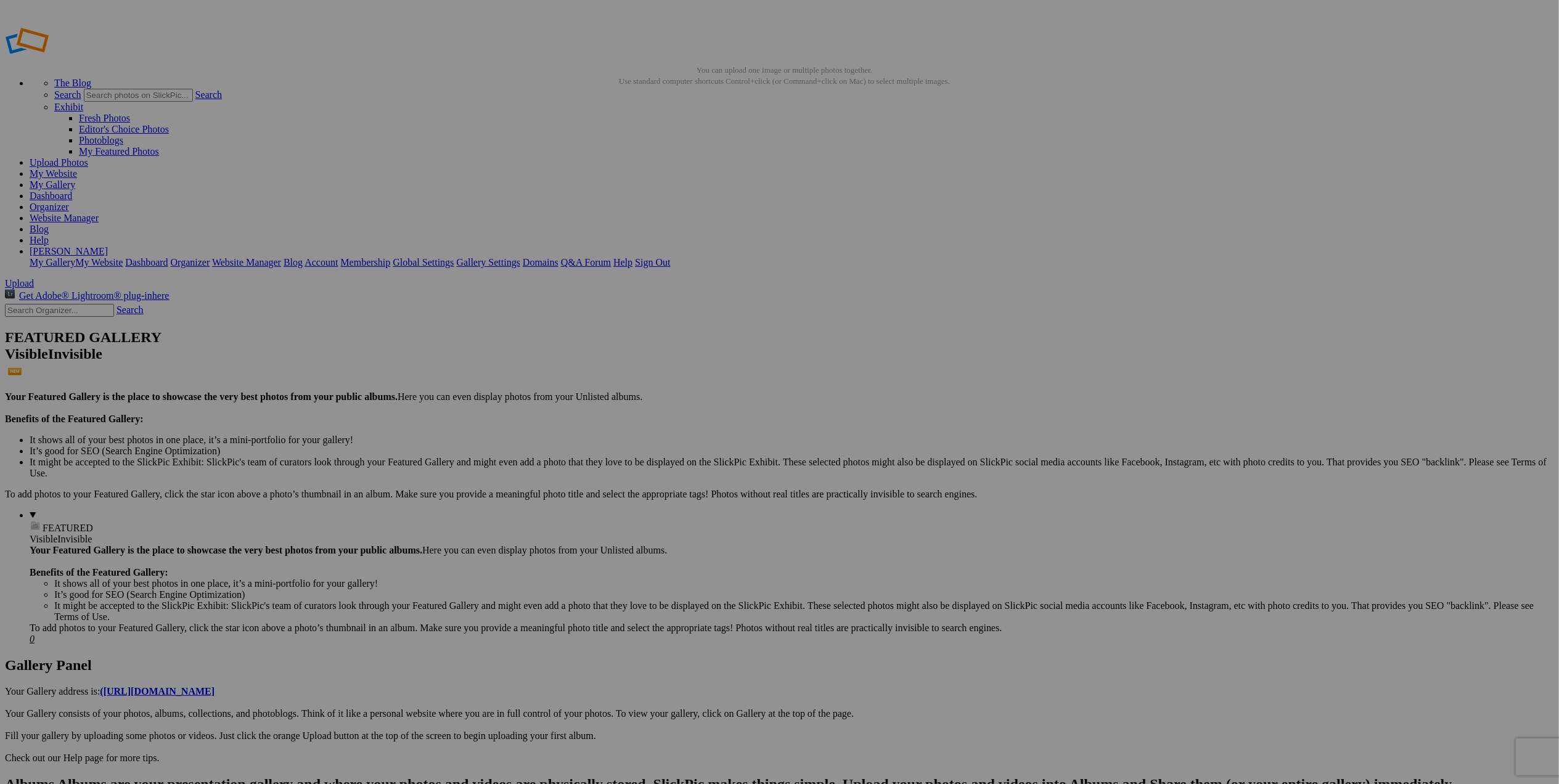
click at [77, 169] on link "My Website" at bounding box center [53, 173] width 47 height 10
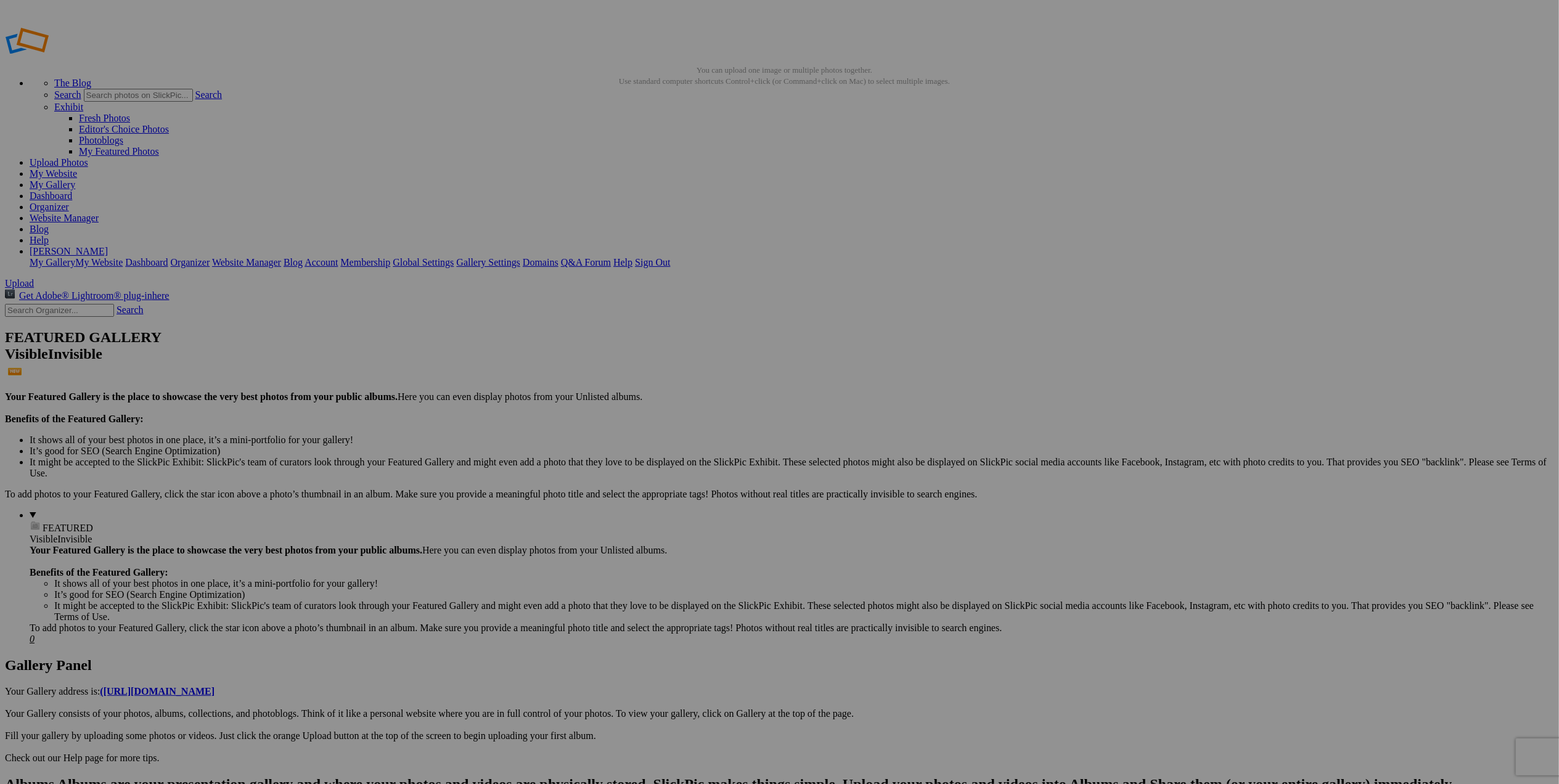
drag, startPoint x: 732, startPoint y: 363, endPoint x: 475, endPoint y: 387, distance: 258.1
drag, startPoint x: 475, startPoint y: 387, endPoint x: 225, endPoint y: 510, distance: 278.6
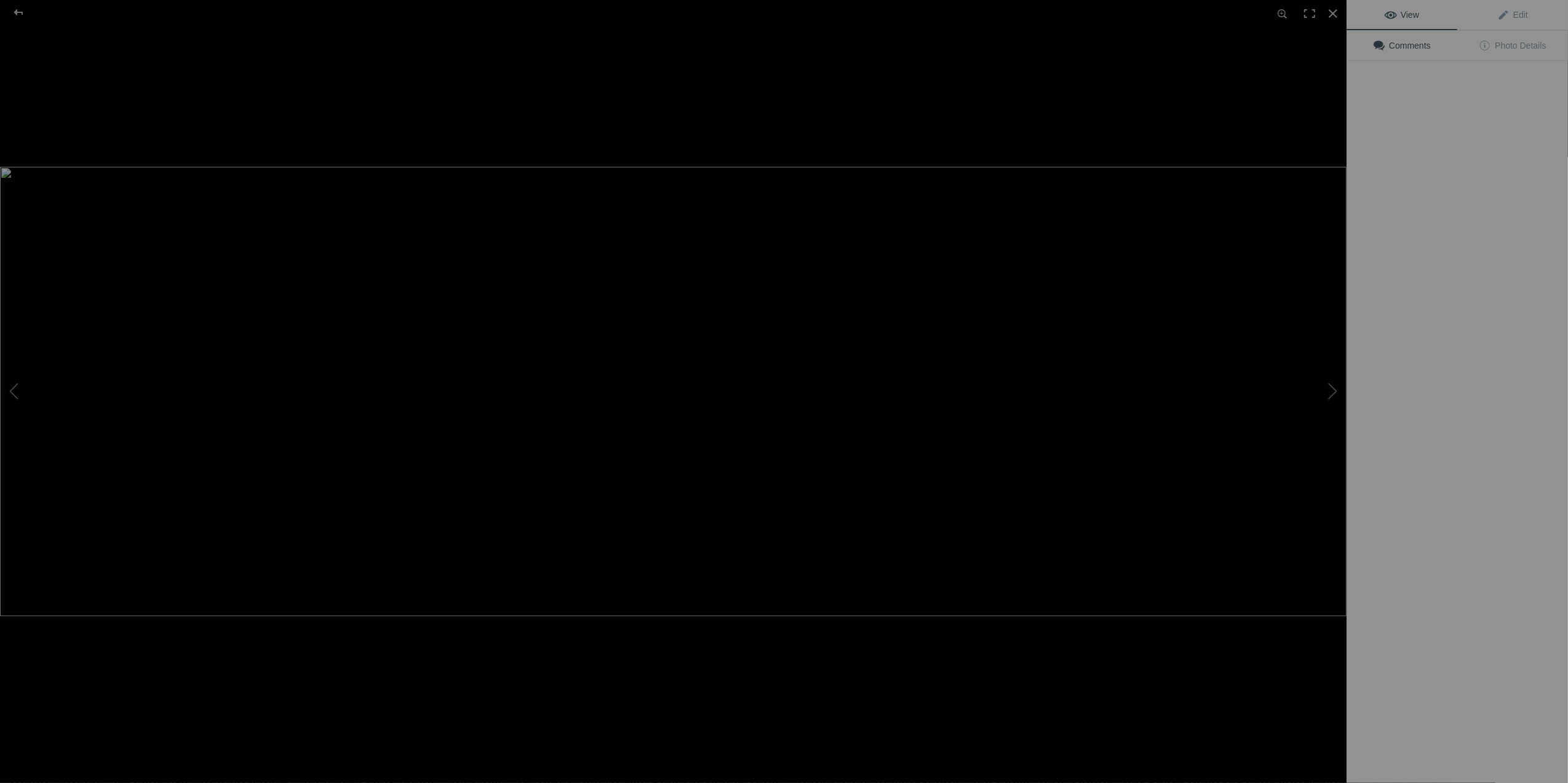
click at [678, 340] on img at bounding box center [673, 391] width 1347 height 449
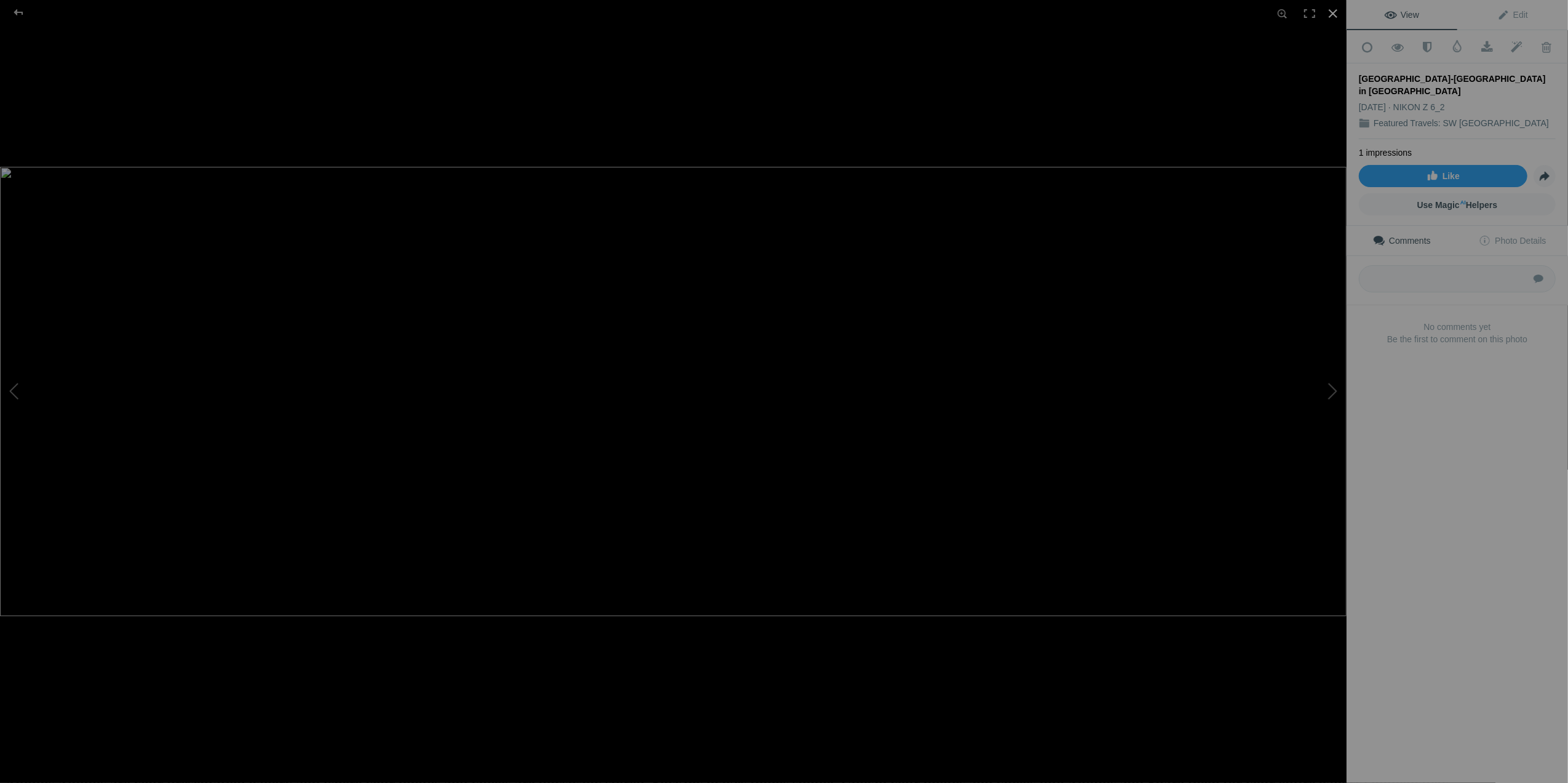
click at [1330, 12] on div at bounding box center [1333, 13] width 27 height 27
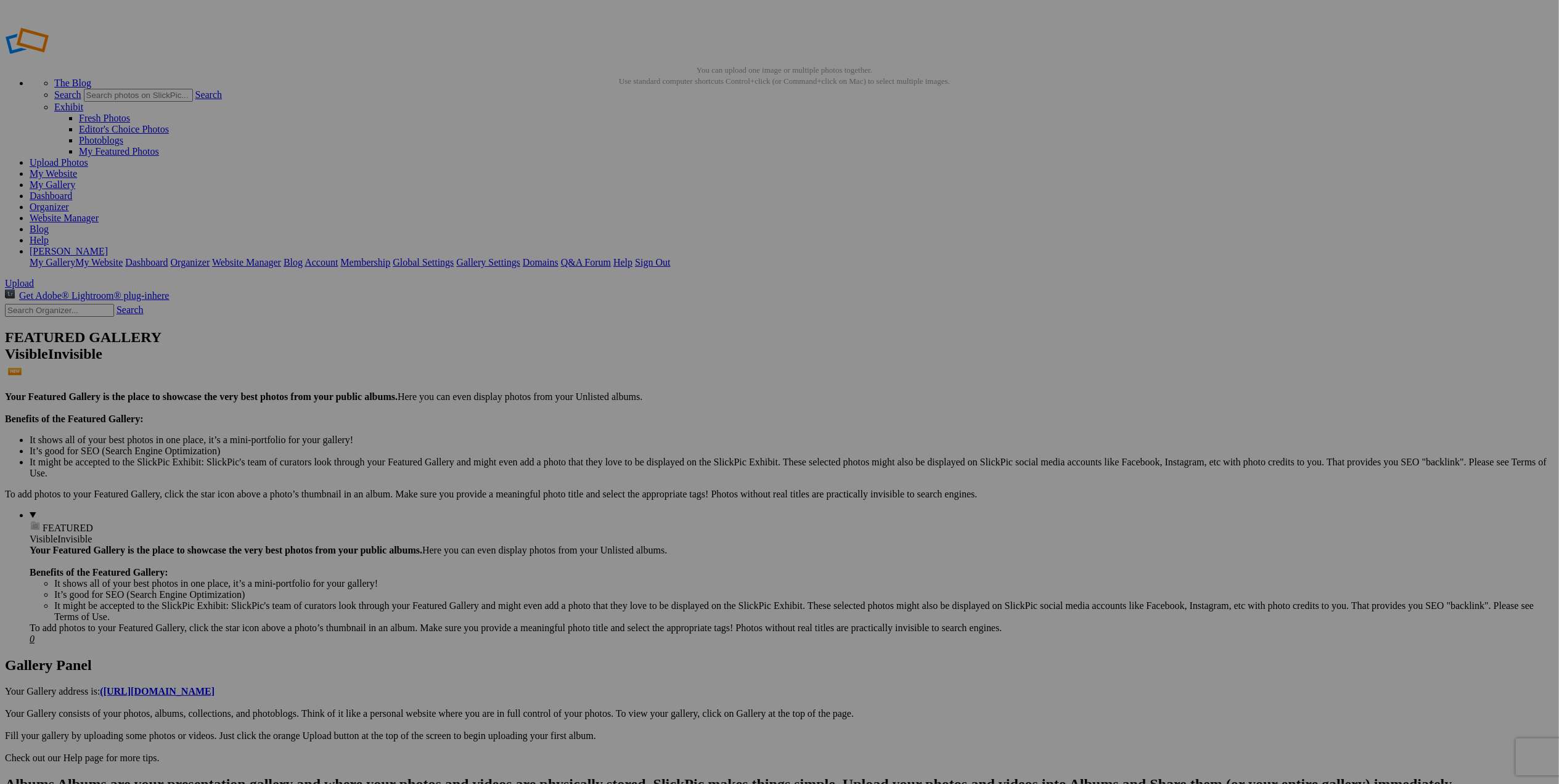
click at [617, 438] on span at bounding box center [617, 443] width 0 height 10
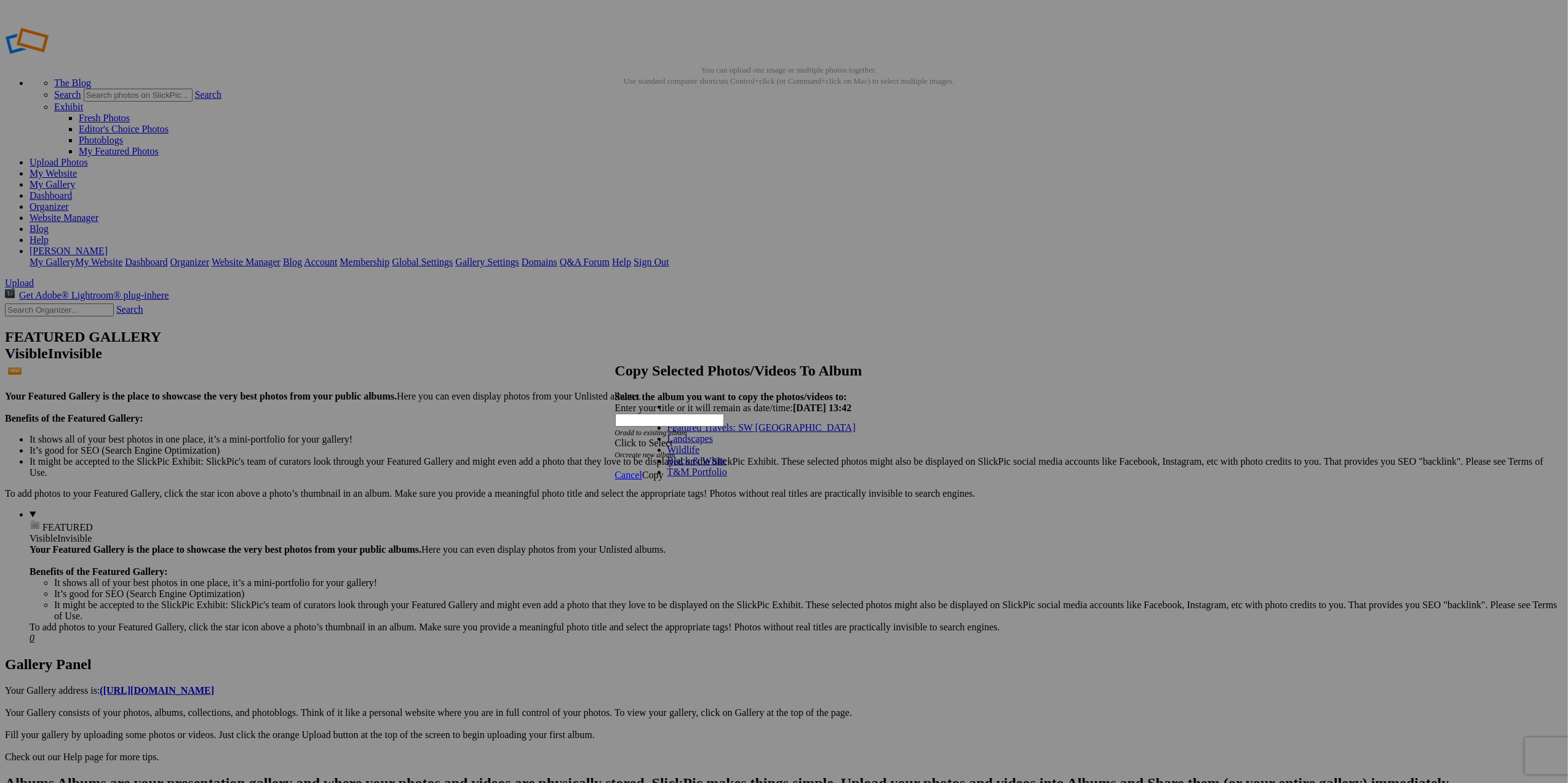
click at [716, 477] on link "T&M Portfolio" at bounding box center [697, 471] width 60 height 10
click at [663, 470] on span "Copy" at bounding box center [653, 475] width 22 height 10
click at [655, 437] on span "Ok" at bounding box center [648, 430] width 12 height 10
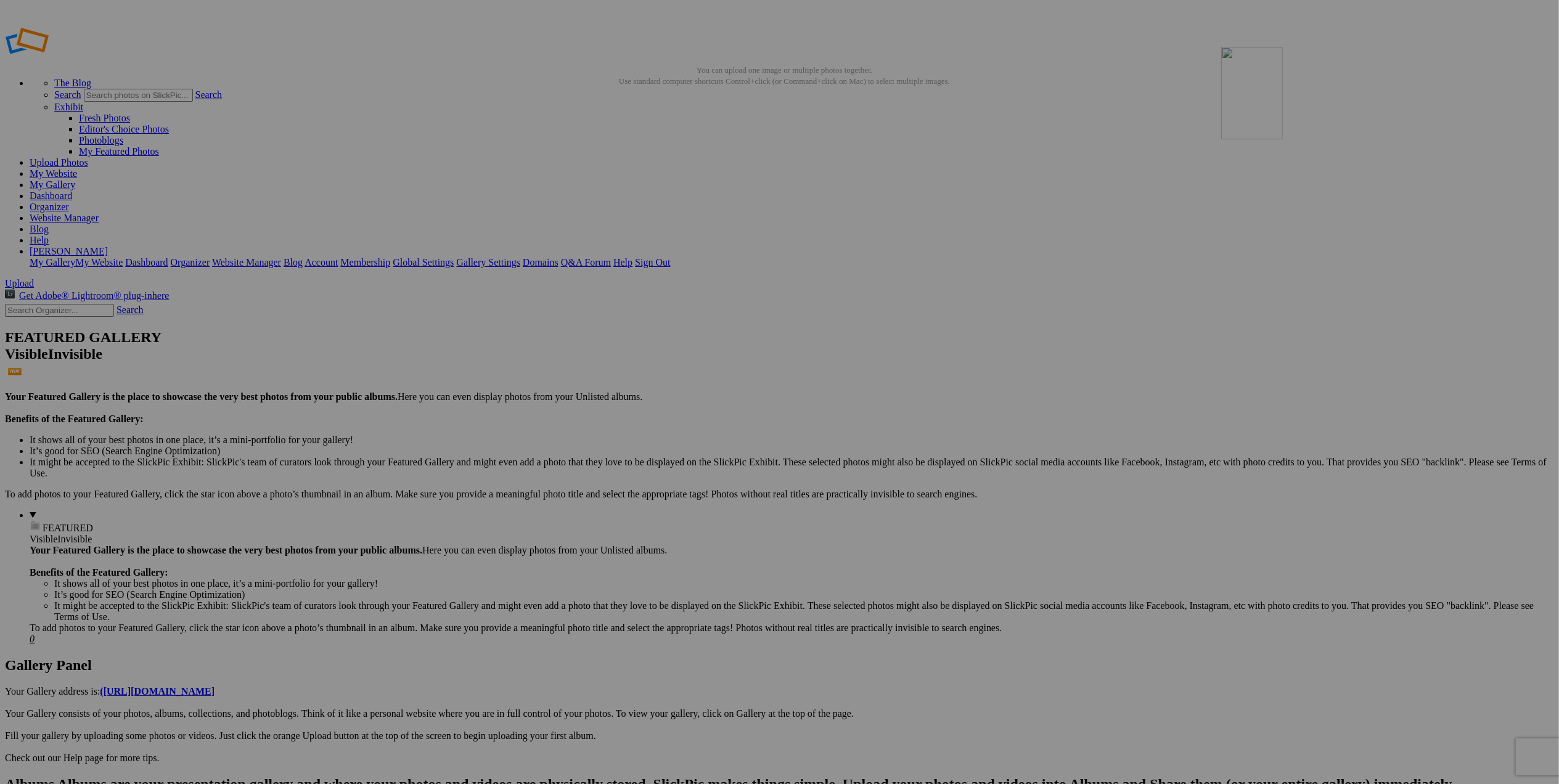
drag, startPoint x: 241, startPoint y: 341, endPoint x: 1399, endPoint y: 135, distance: 1176.2
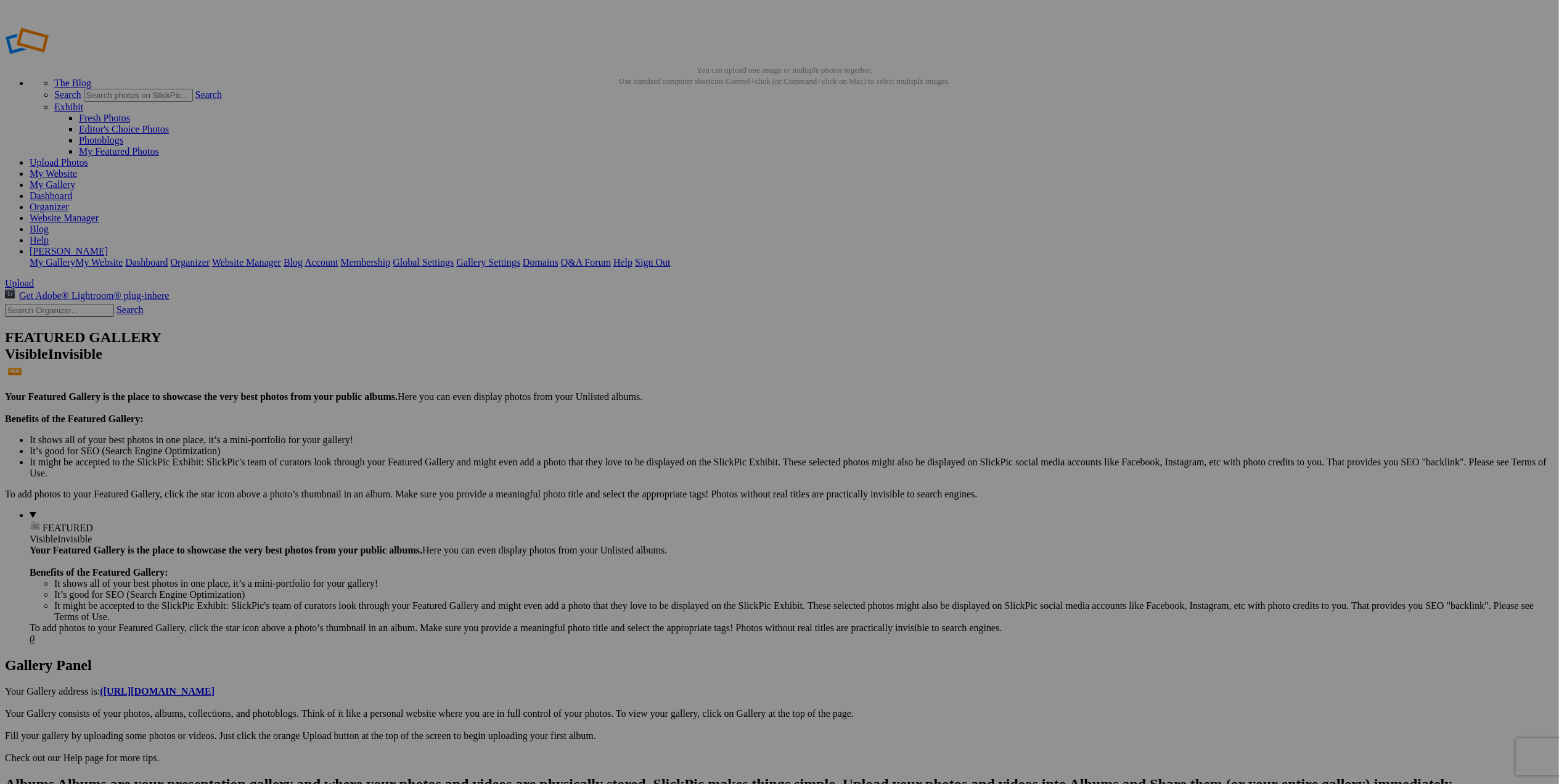
click at [77, 169] on link "My Website" at bounding box center [53, 173] width 47 height 10
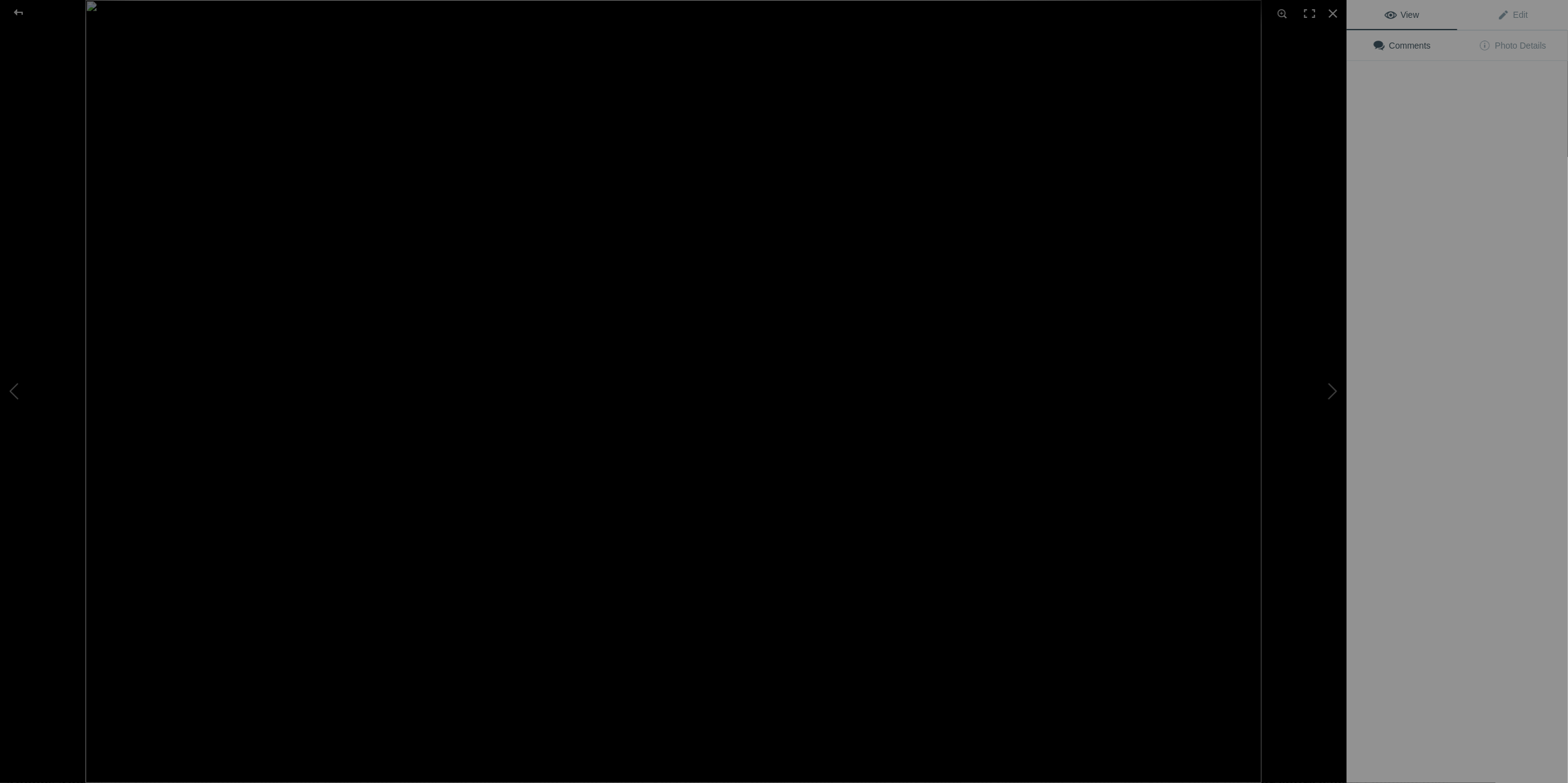
click at [348, 348] on img at bounding box center [673, 392] width 1177 height 783
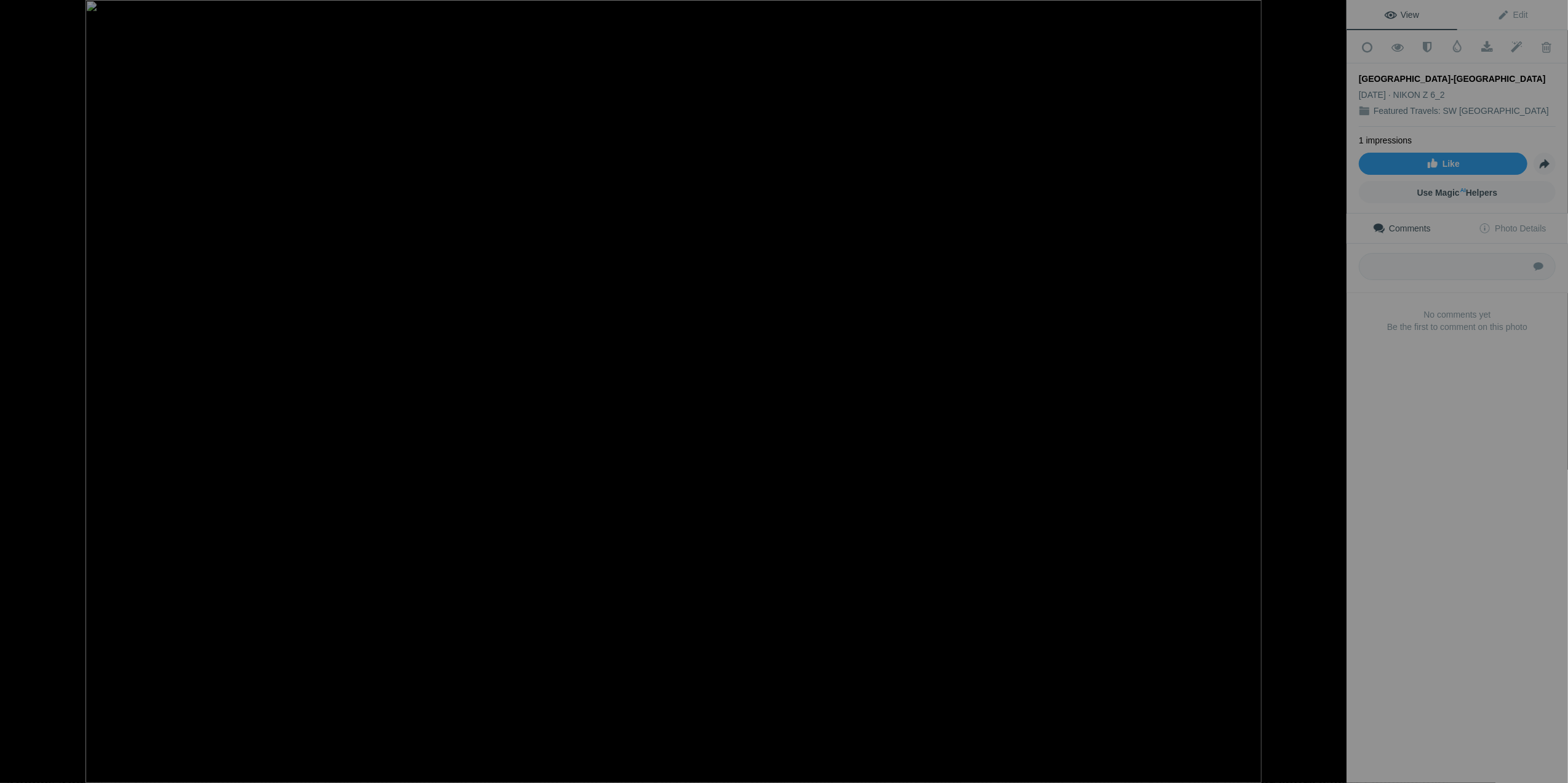
click at [1332, 9] on div at bounding box center [1333, 13] width 27 height 27
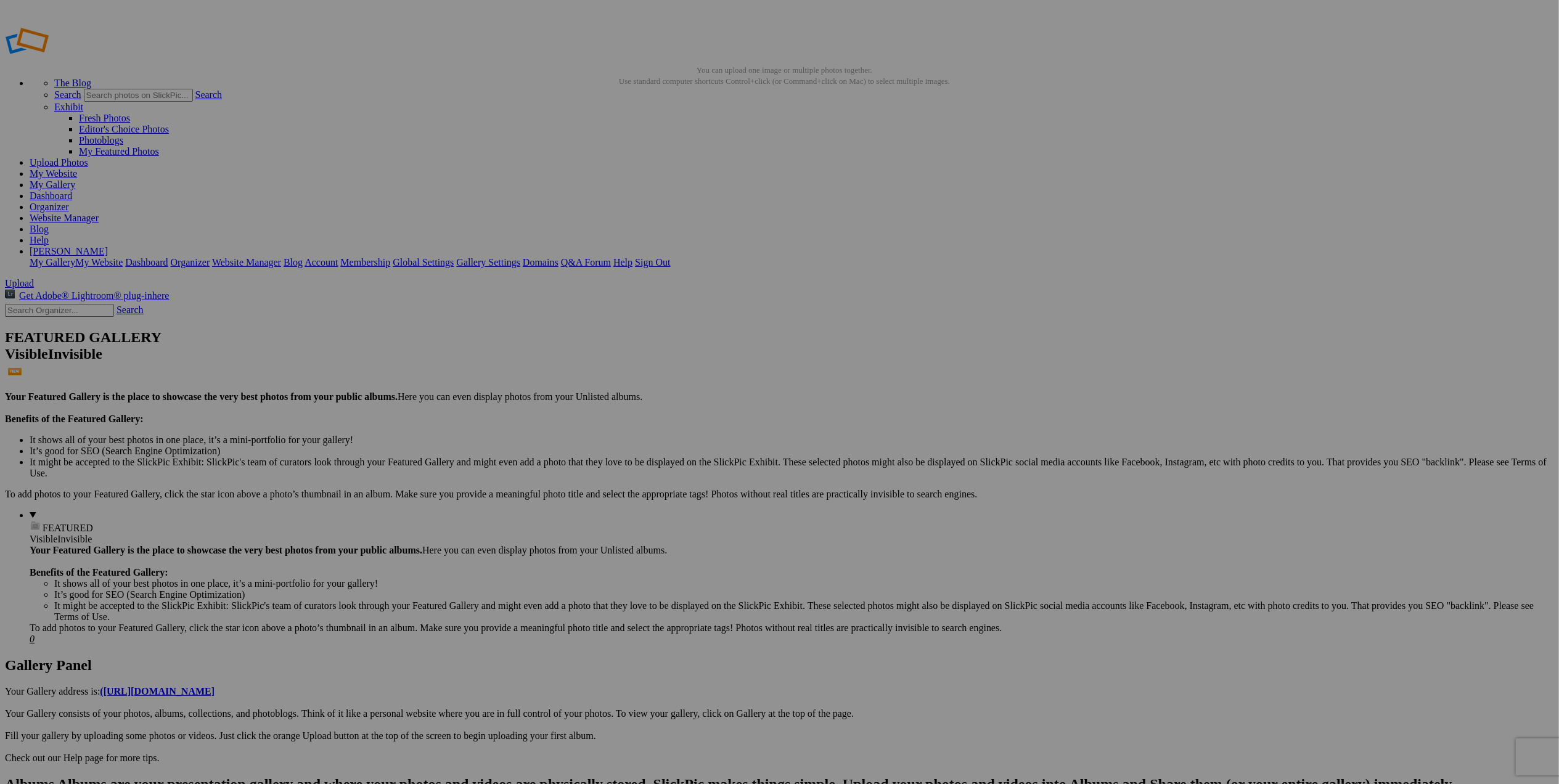
click at [99, 213] on link "Website Manager" at bounding box center [63, 218] width 69 height 10
drag, startPoint x: 585, startPoint y: 573, endPoint x: 1251, endPoint y: 521, distance: 668.0
drag, startPoint x: 343, startPoint y: 196, endPoint x: 975, endPoint y: 330, distance: 646.0
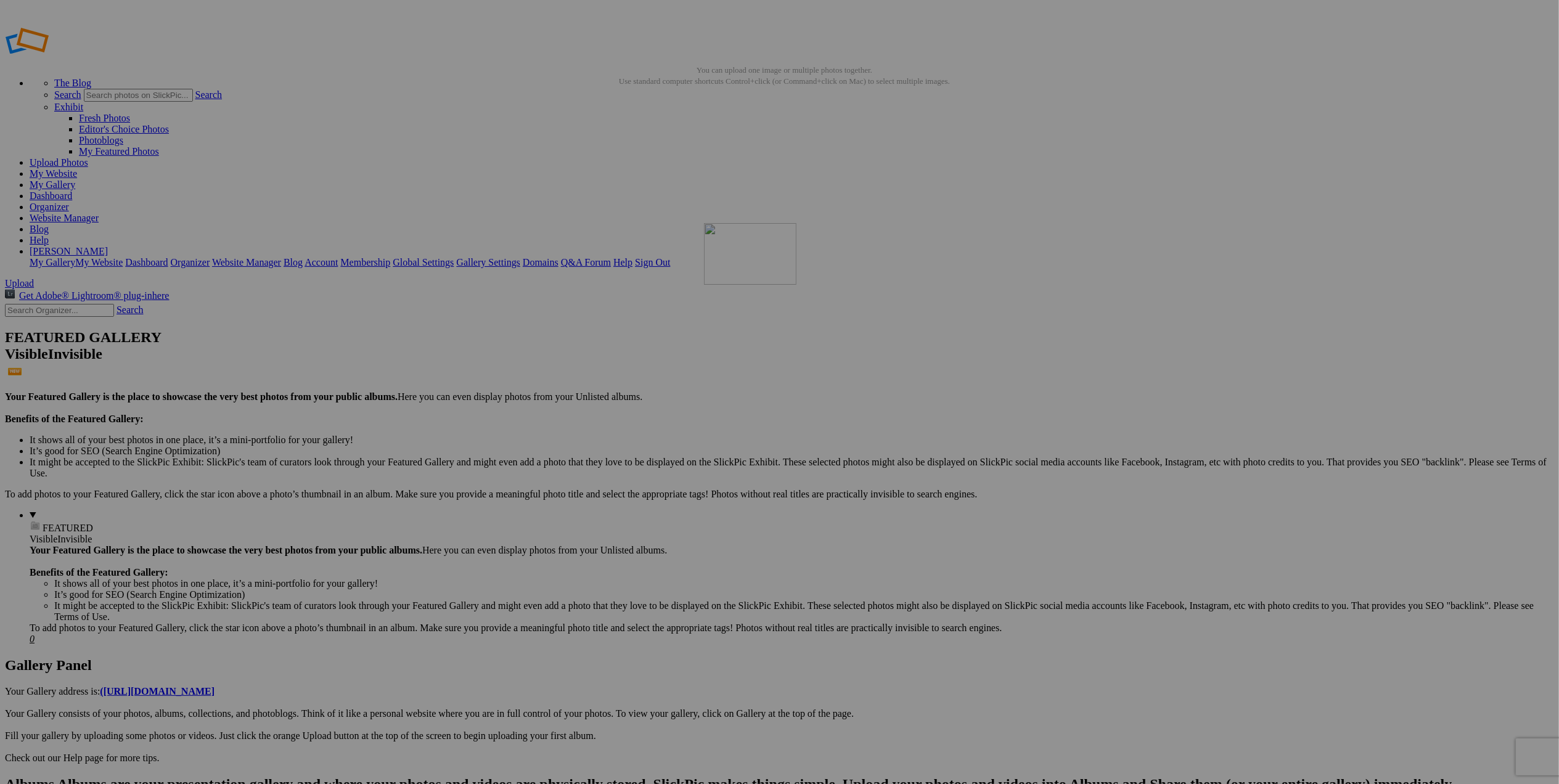
drag, startPoint x: 361, startPoint y: 181, endPoint x: 882, endPoint y: 312, distance: 537.2
drag, startPoint x: 338, startPoint y: 176, endPoint x: 869, endPoint y: 292, distance: 543.5
drag, startPoint x: 886, startPoint y: 354, endPoint x: 538, endPoint y: 302, distance: 351.9
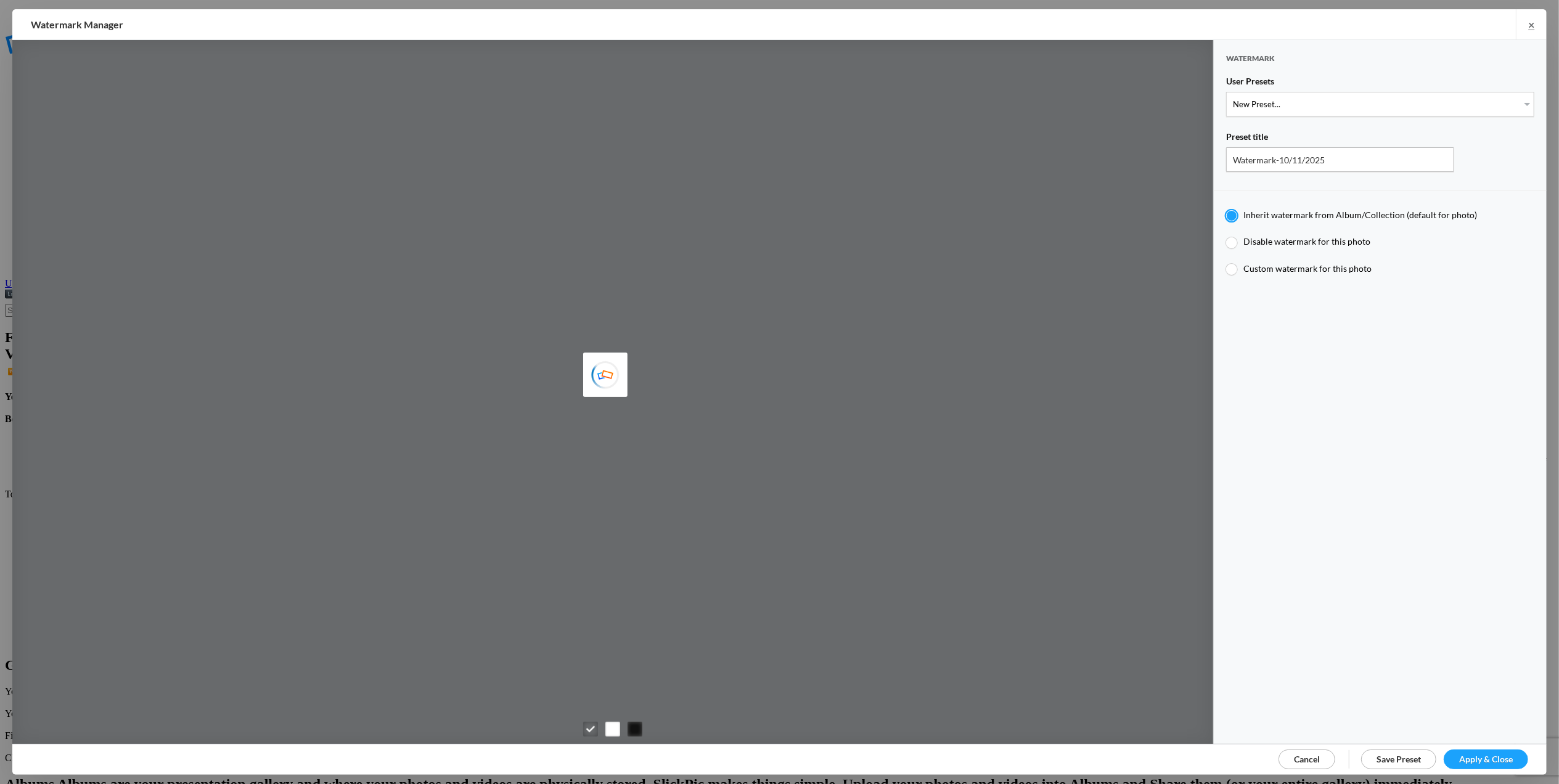
type input "T for Tom's photo"
click at [1513, 102] on select "New Preset... T for Tom's photo M for Mary's photo T-Large for Tom's photo" at bounding box center [1380, 104] width 308 height 25
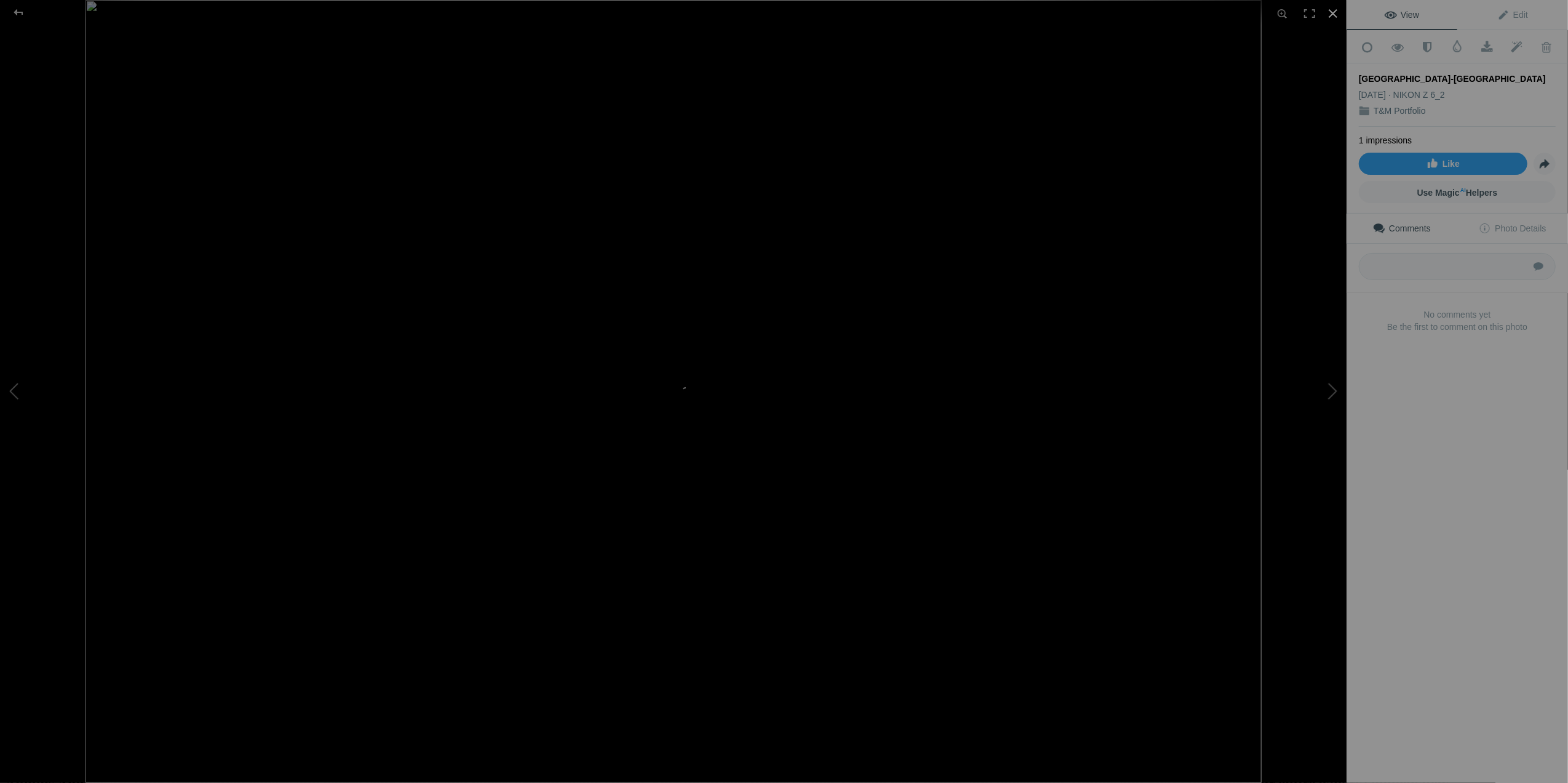
click at [1333, 12] on div at bounding box center [1333, 13] width 27 height 27
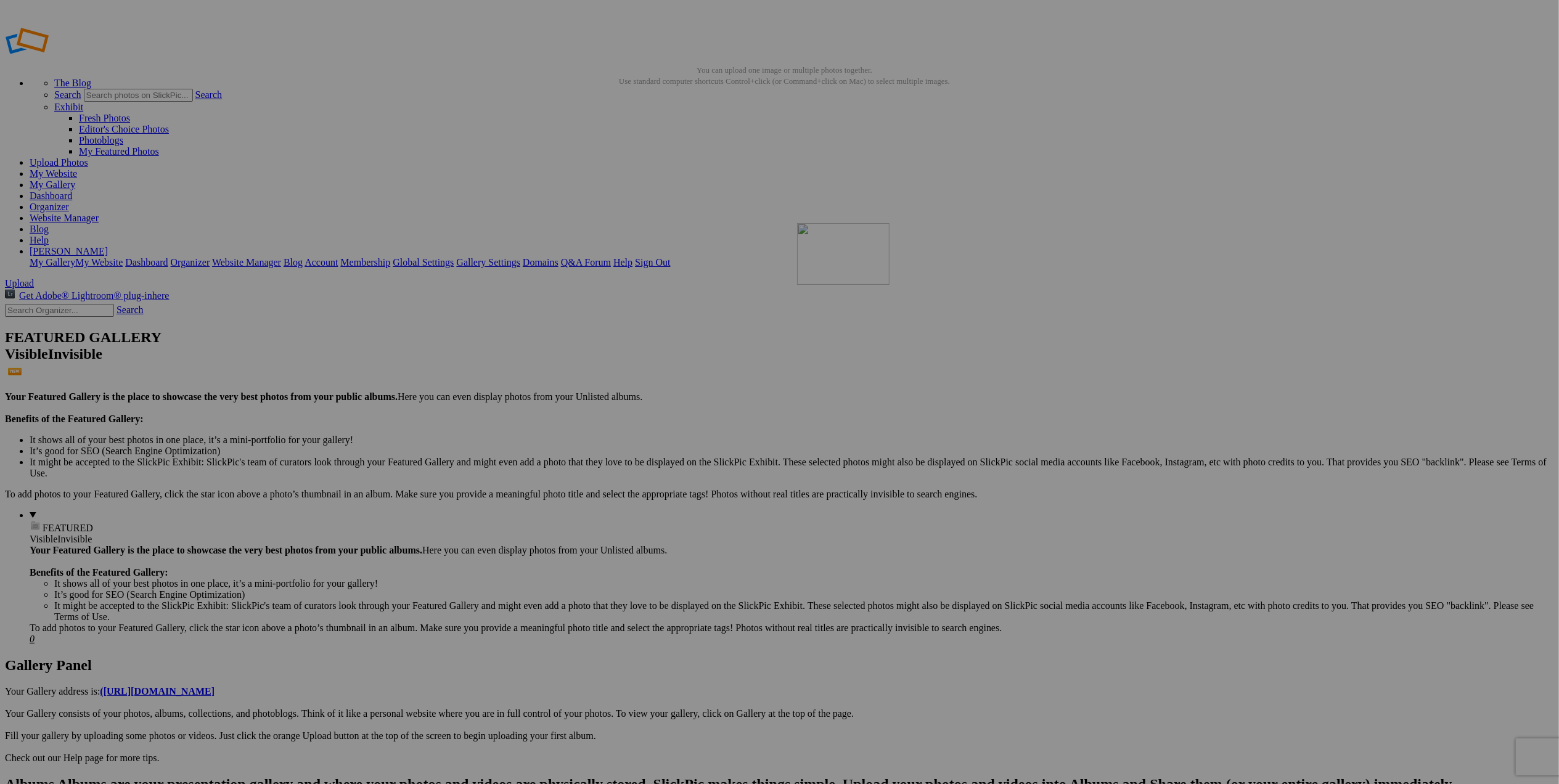
drag, startPoint x: 343, startPoint y: 188, endPoint x: 975, endPoint y: 312, distance: 644.0
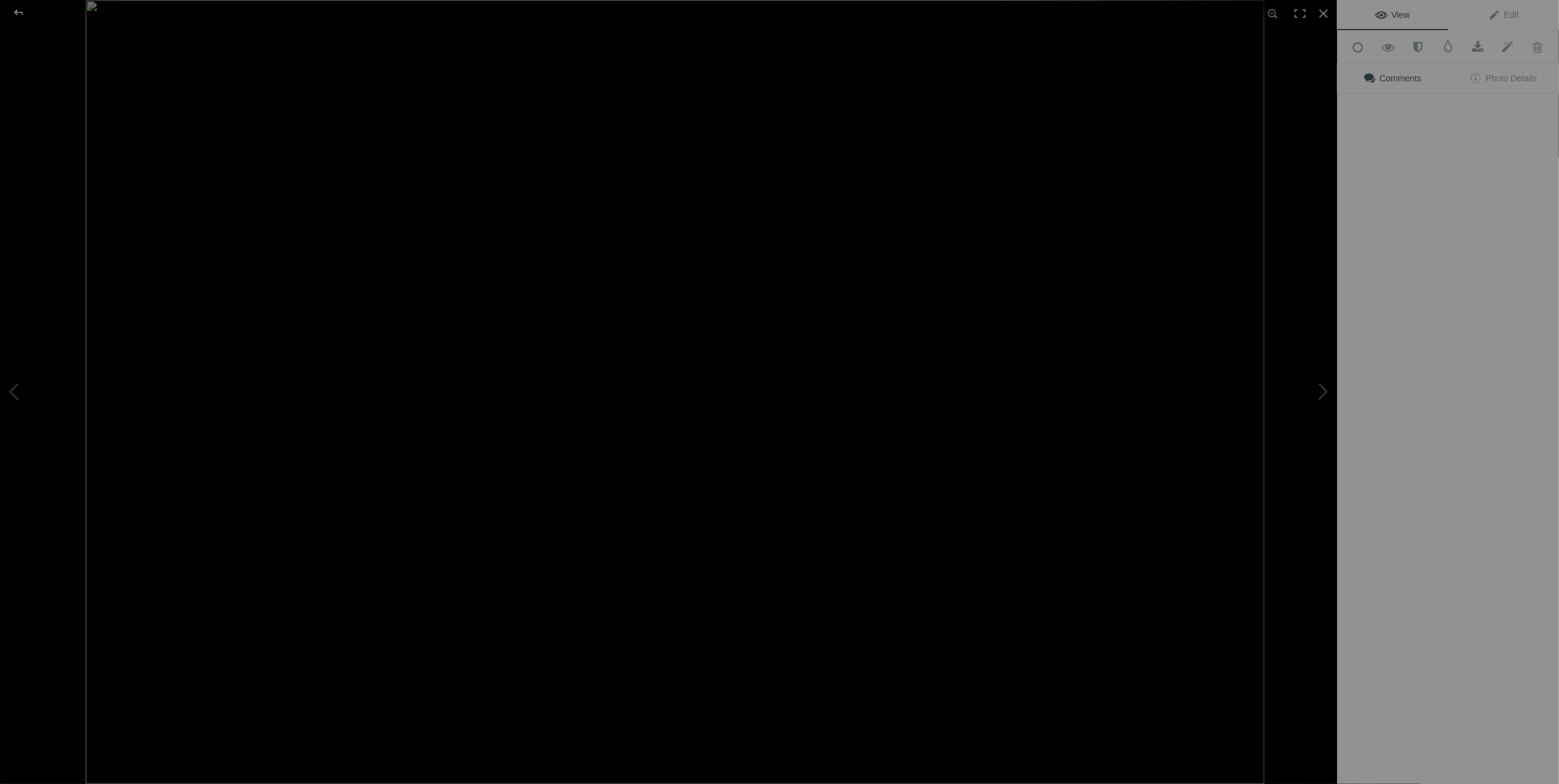
click at [995, 358] on img at bounding box center [674, 392] width 1179 height 784
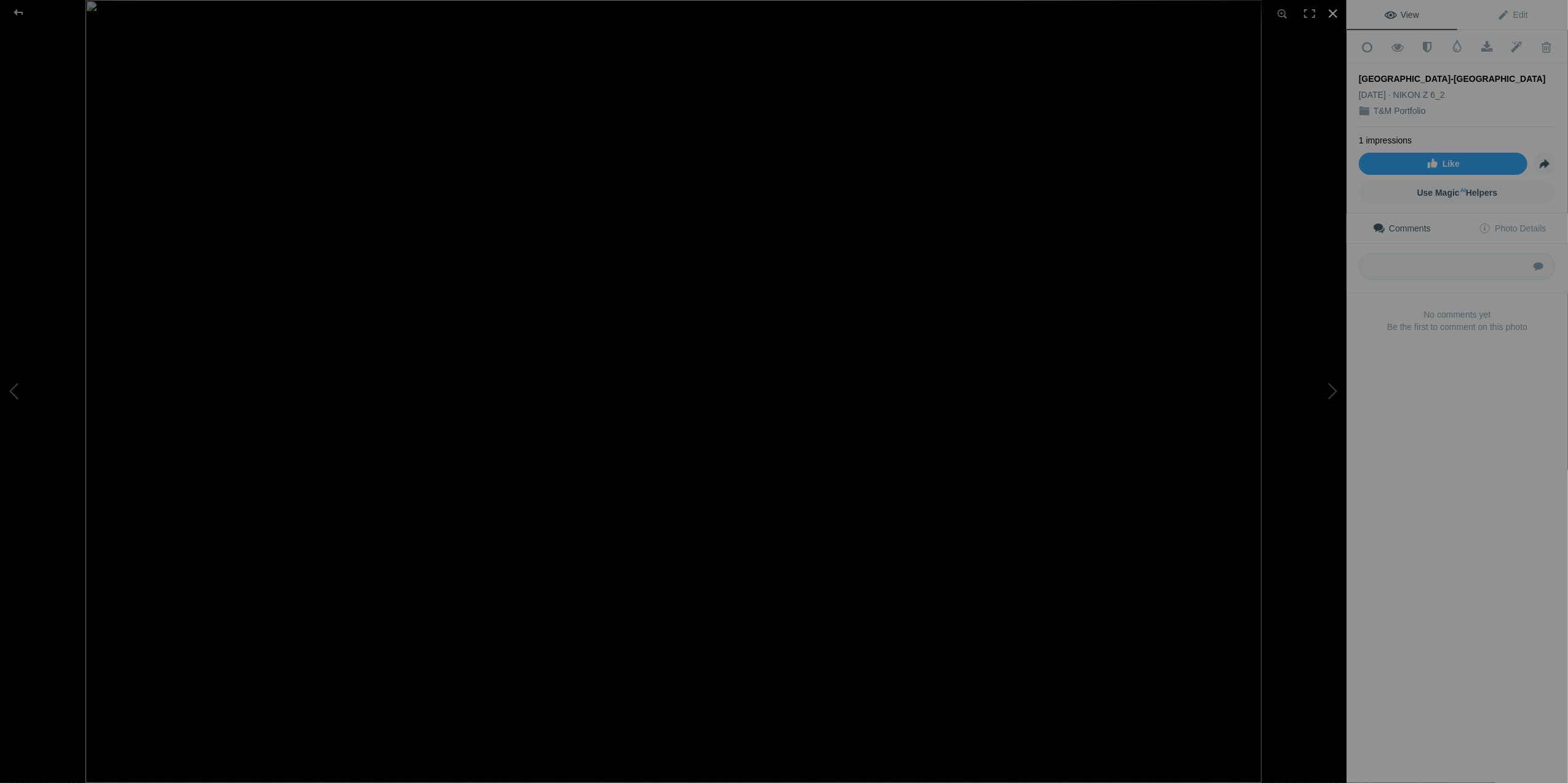
click at [1335, 15] on div at bounding box center [1333, 13] width 27 height 27
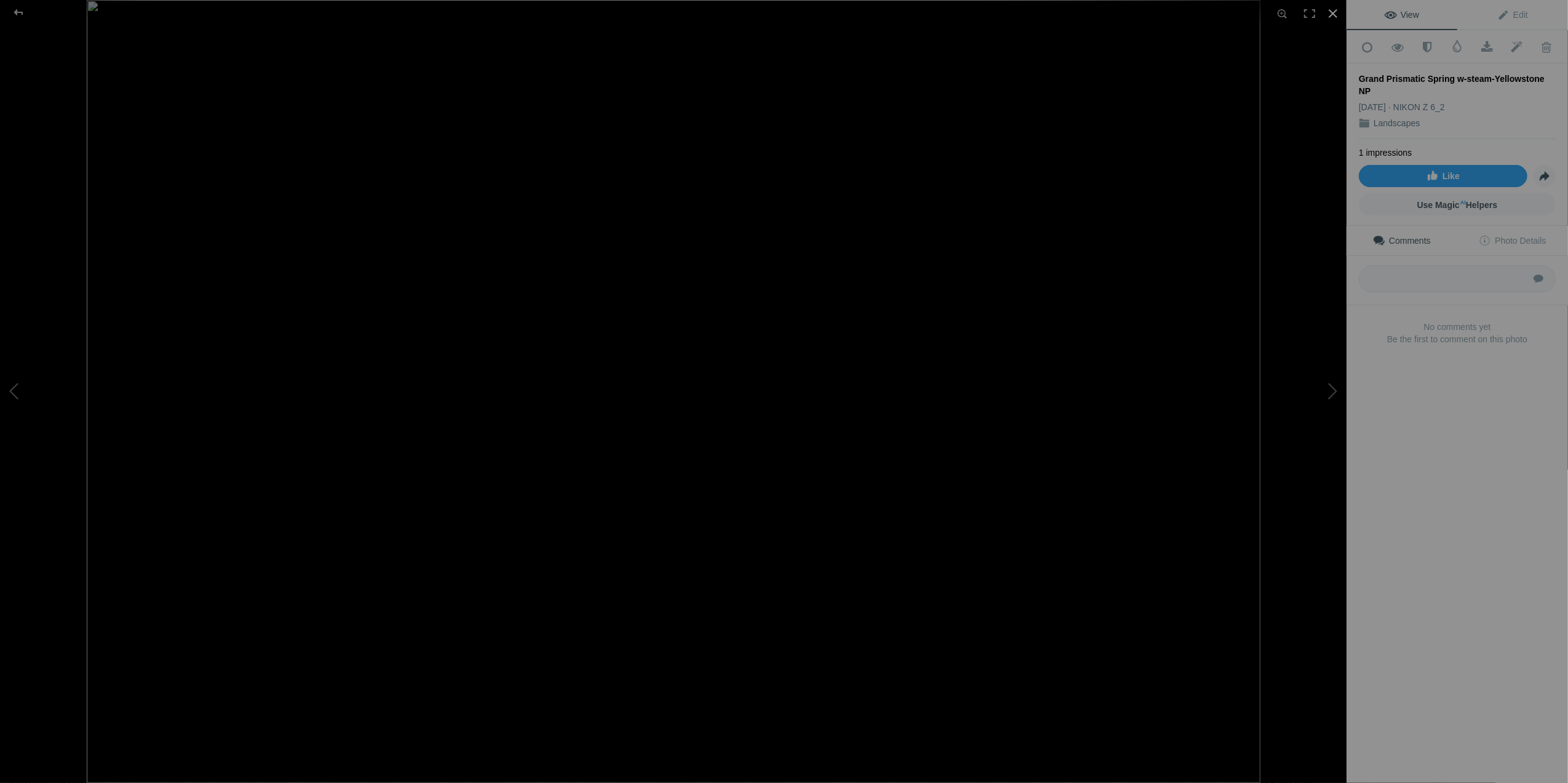
click at [1336, 19] on div at bounding box center [1333, 13] width 27 height 27
